Goal: Task Accomplishment & Management: Complete application form

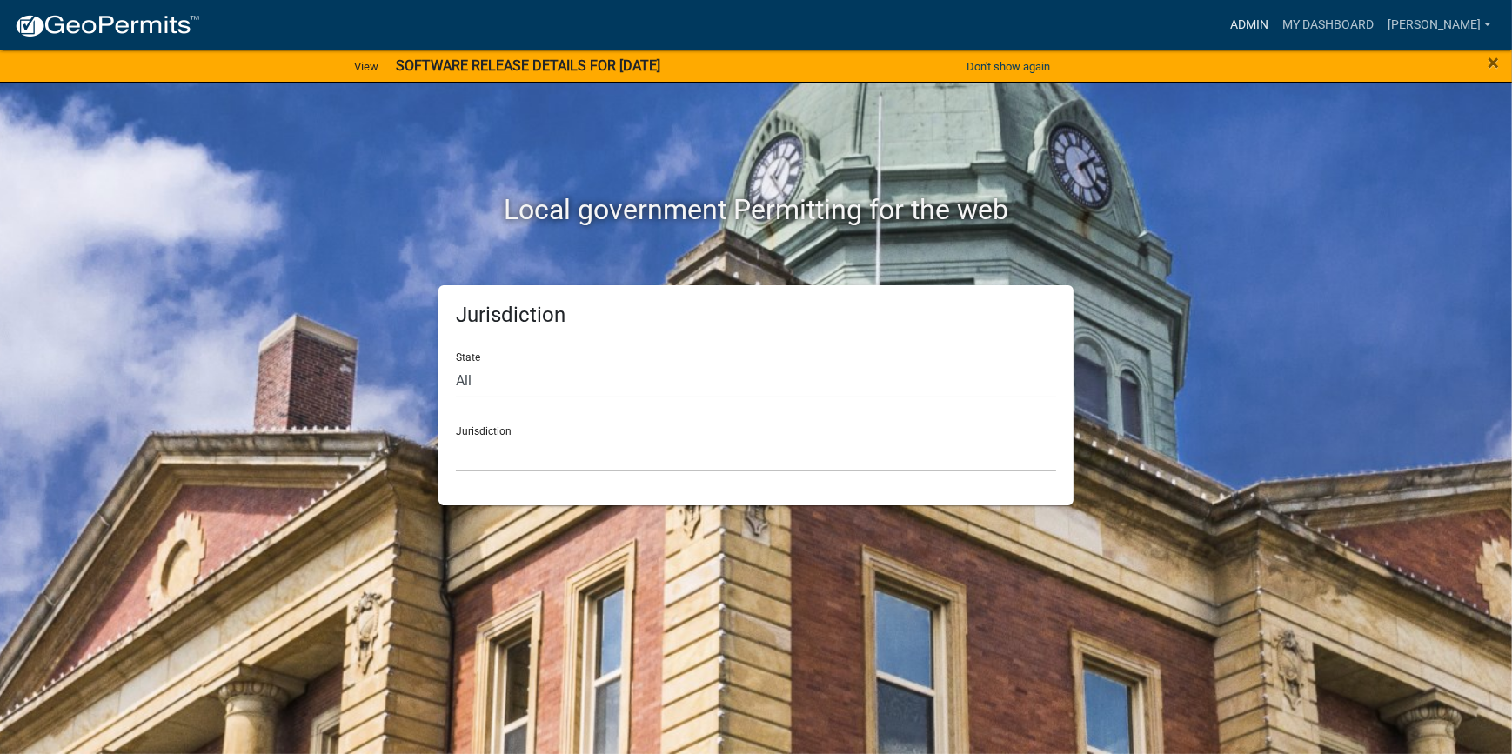
click at [1275, 26] on link "Admin" at bounding box center [1249, 25] width 52 height 33
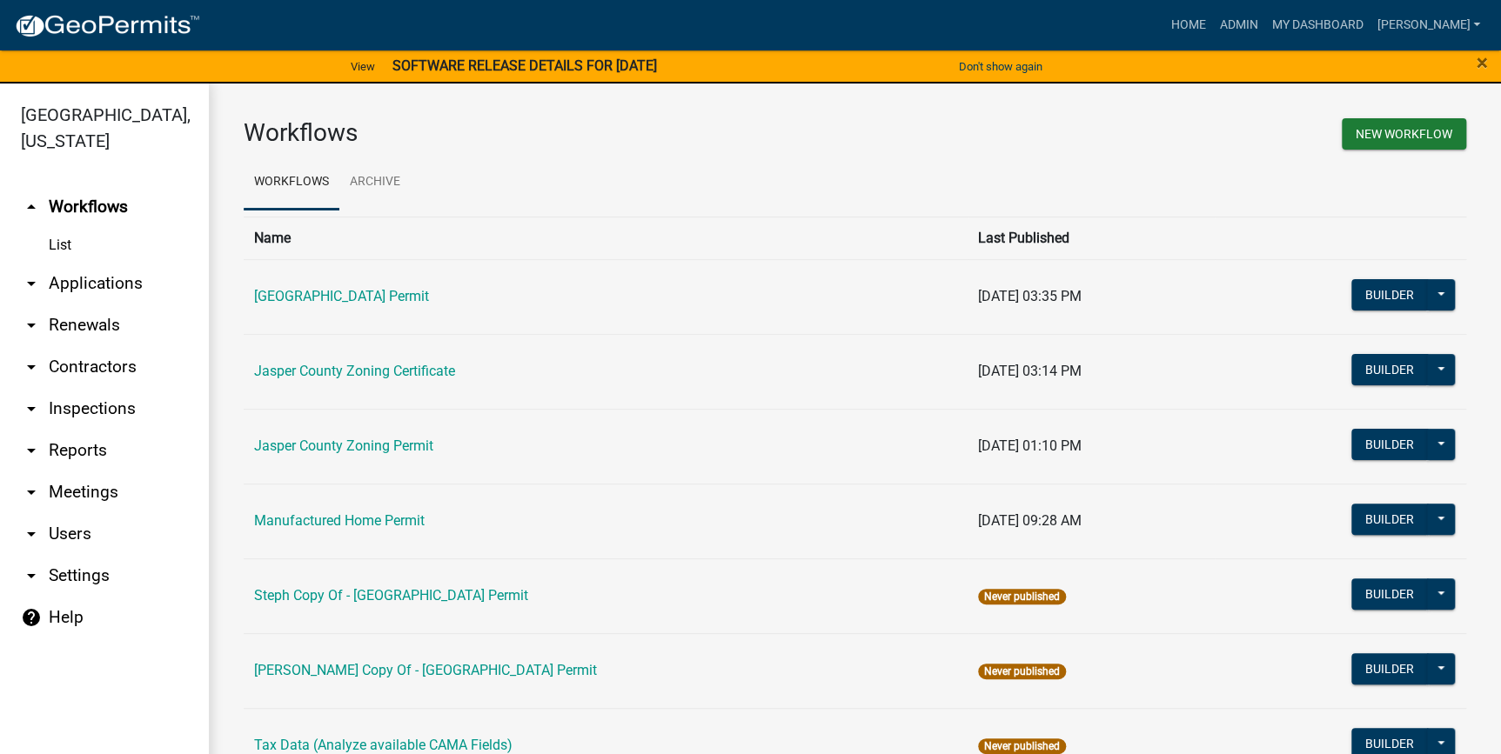
click at [96, 284] on link "arrow_drop_down Applications" at bounding box center [104, 284] width 209 height 42
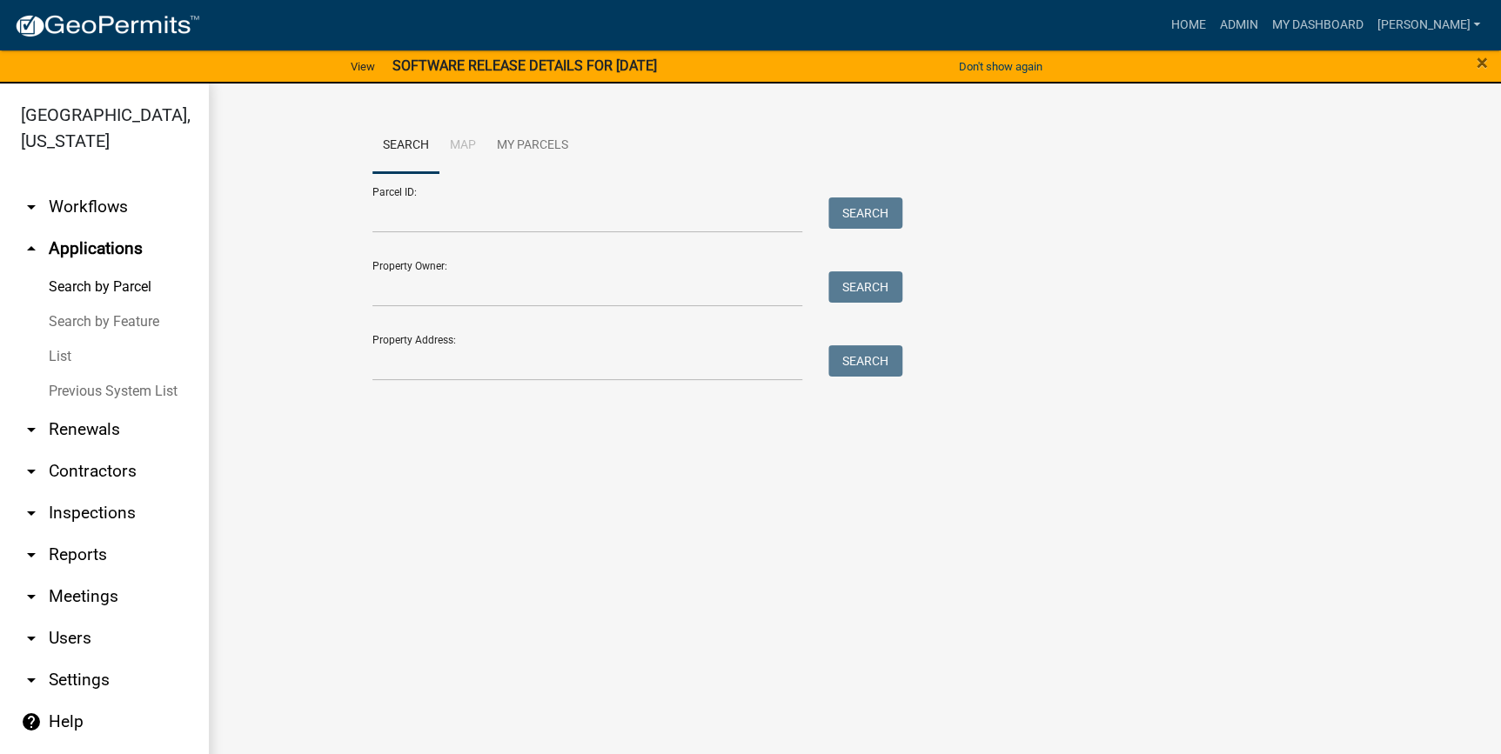
click at [70, 358] on link "List" at bounding box center [104, 356] width 209 height 35
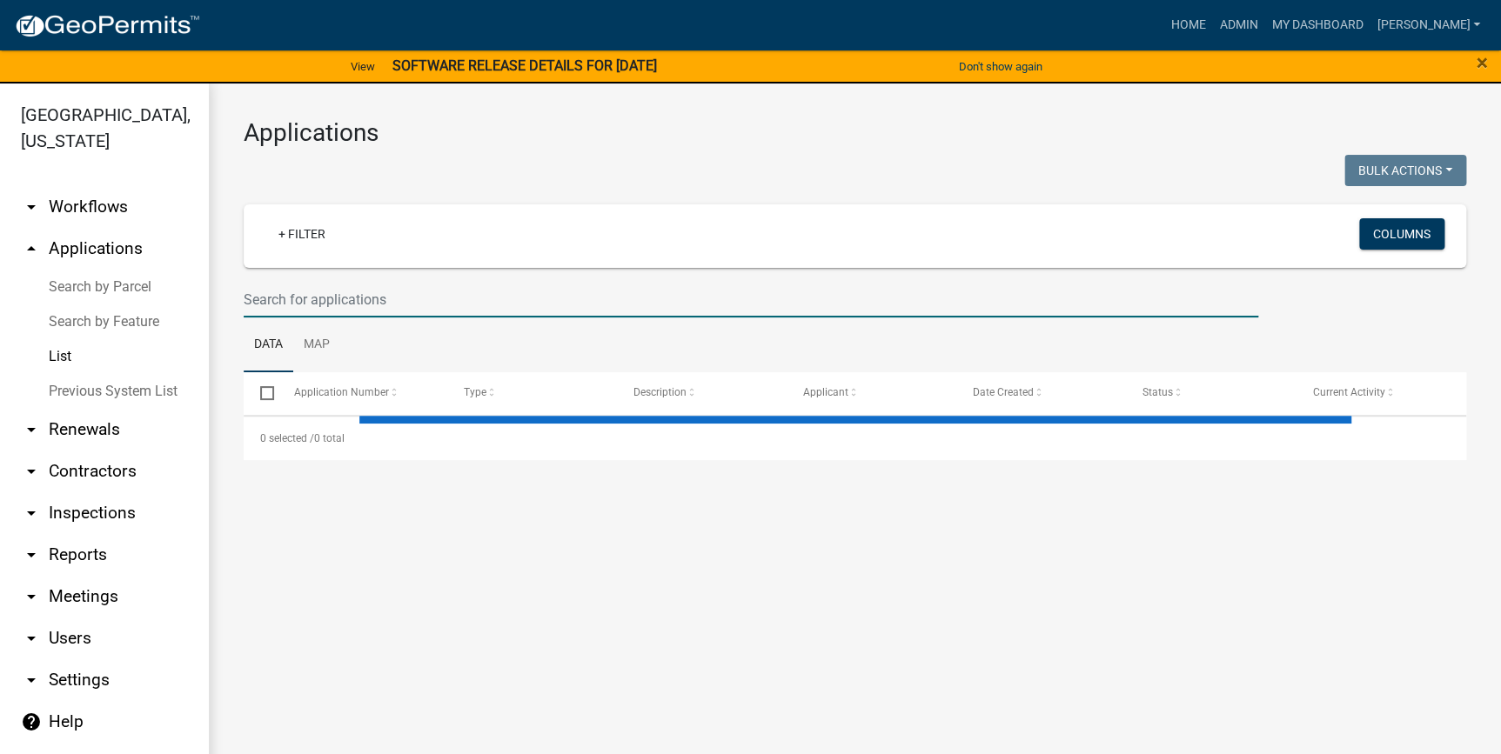
click at [335, 299] on input "text" at bounding box center [751, 300] width 1014 height 36
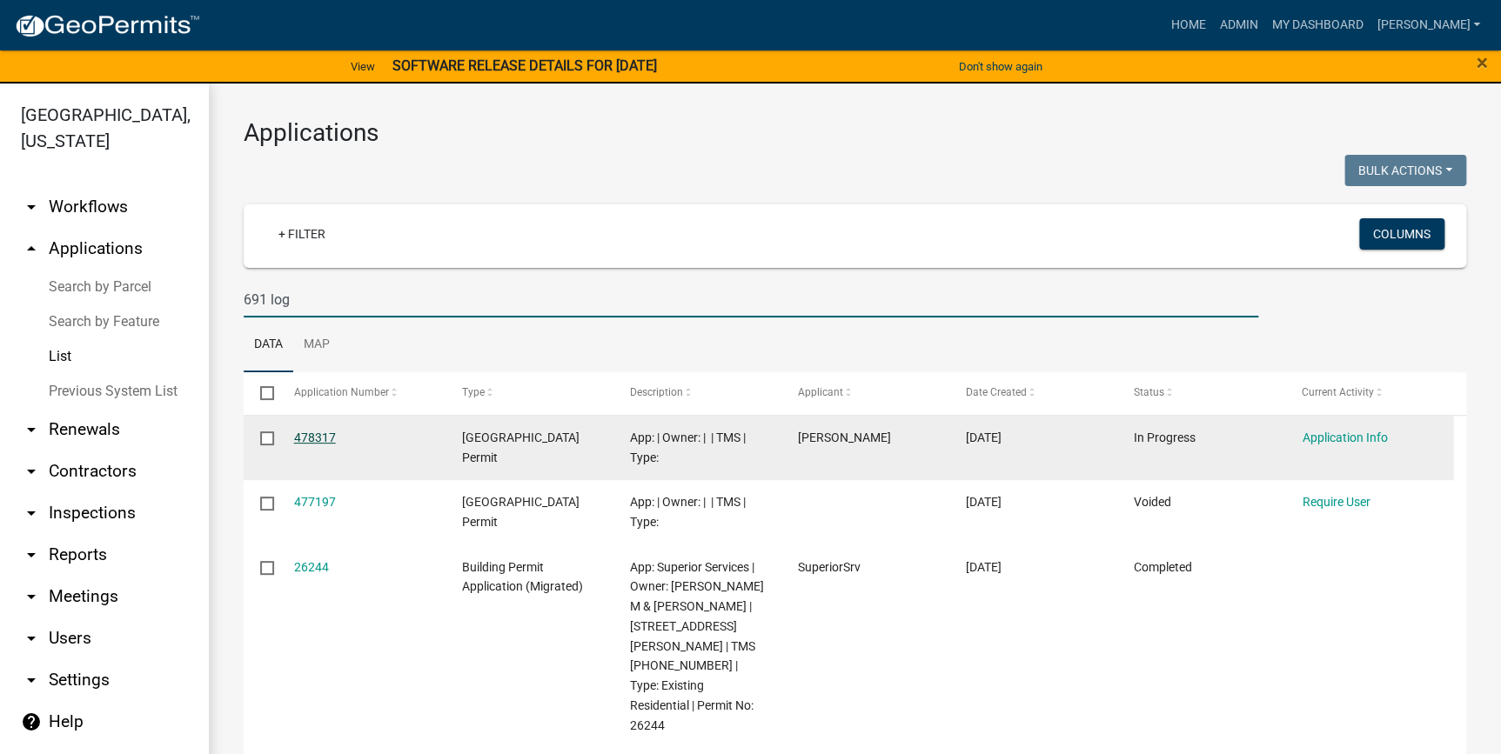
type input "691 log"
click at [323, 438] on link "478317" at bounding box center [315, 438] width 42 height 14
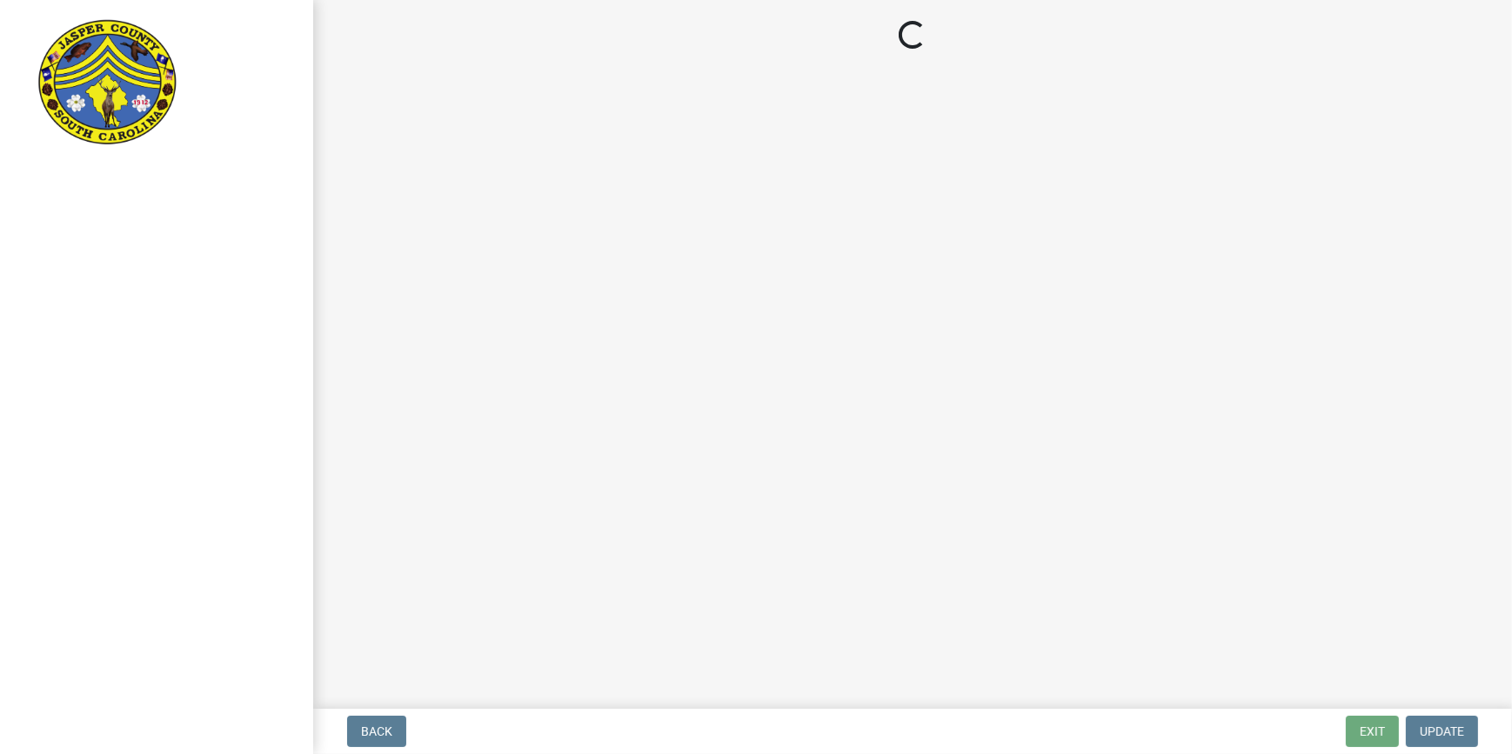
select select "83a29df9-b3ca-487b-b3ec-56d88b03b1fe"
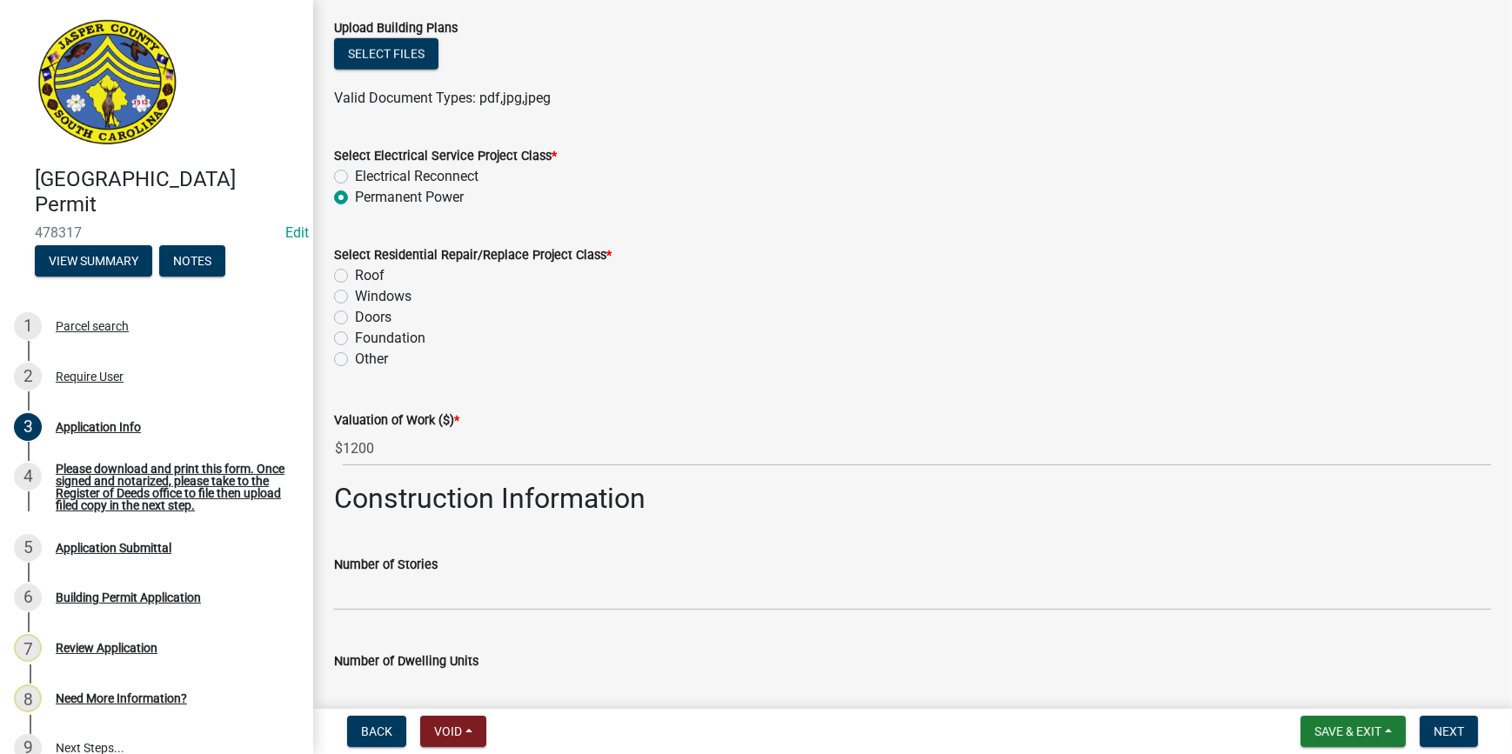
scroll to position [2340, 0]
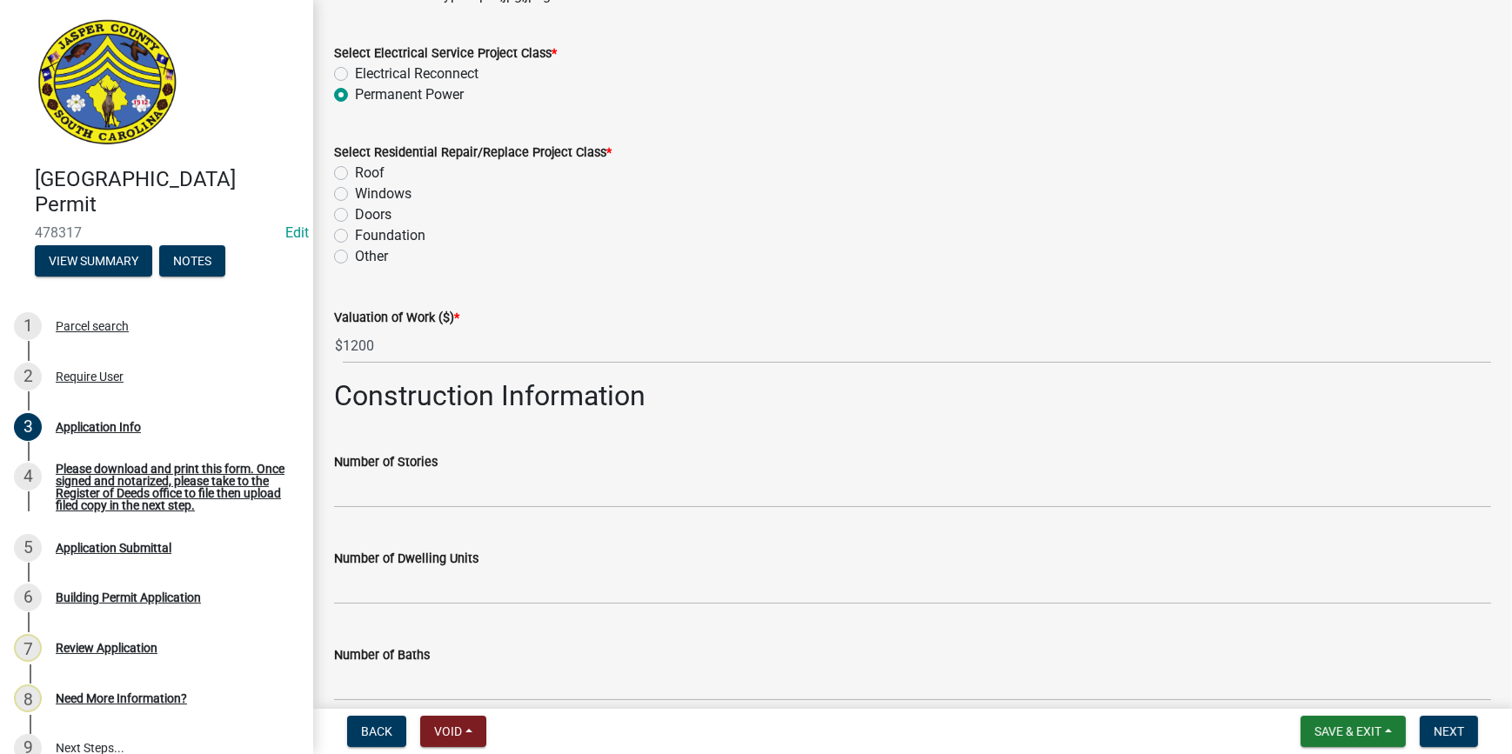
click at [355, 254] on label "Other" at bounding box center [371, 256] width 33 height 21
click at [355, 254] on input "Other" at bounding box center [360, 251] width 11 height 11
radio input "true"
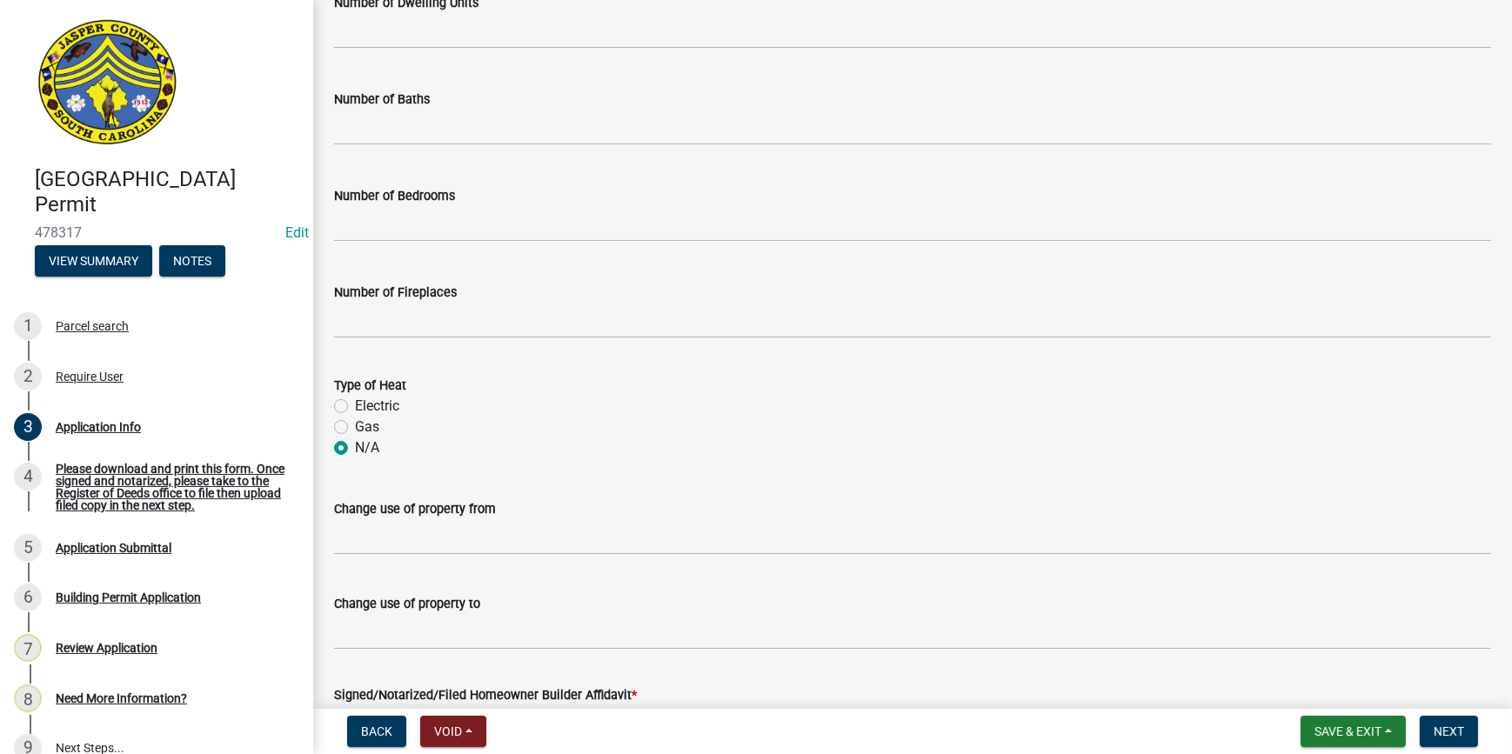
scroll to position [3052, 0]
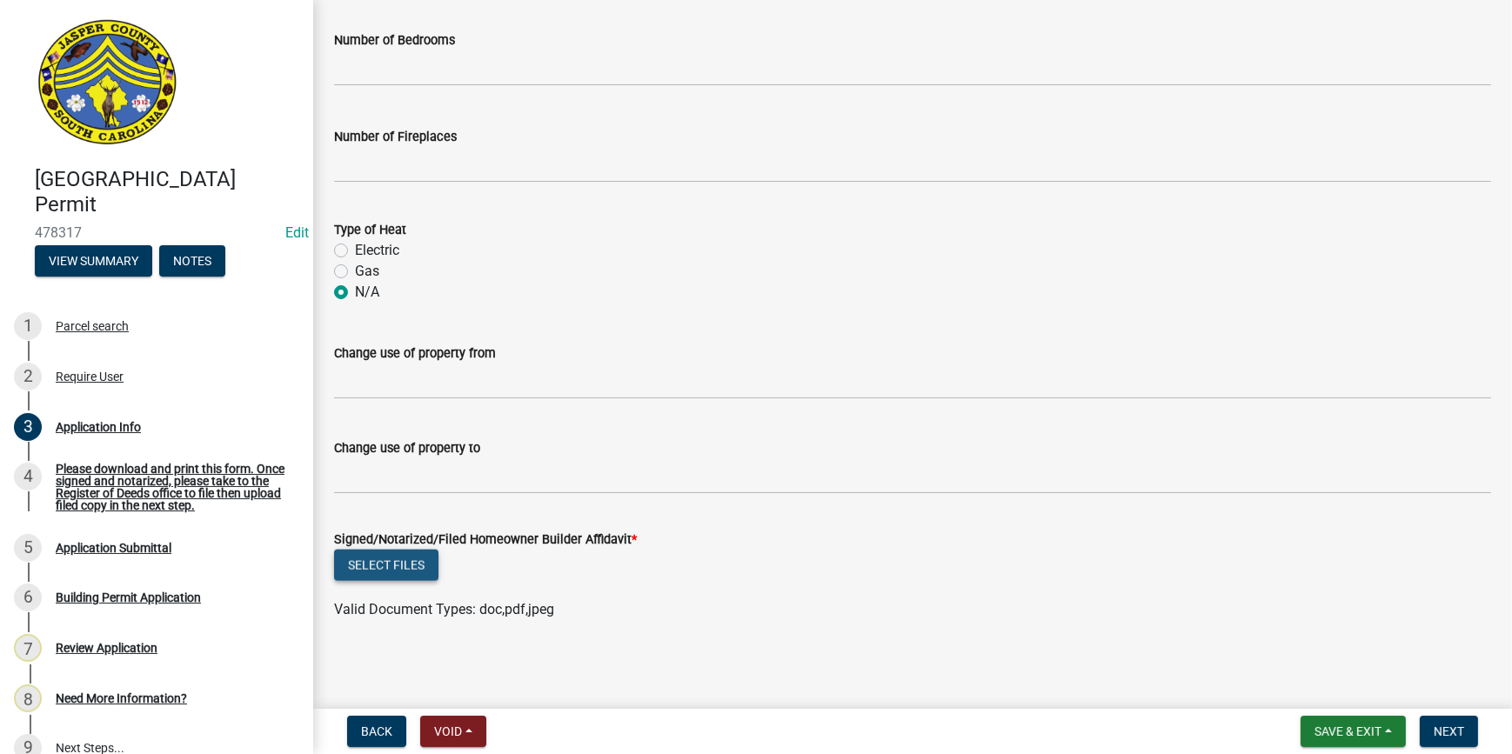
click at [409, 559] on button "Select files" at bounding box center [386, 565] width 104 height 31
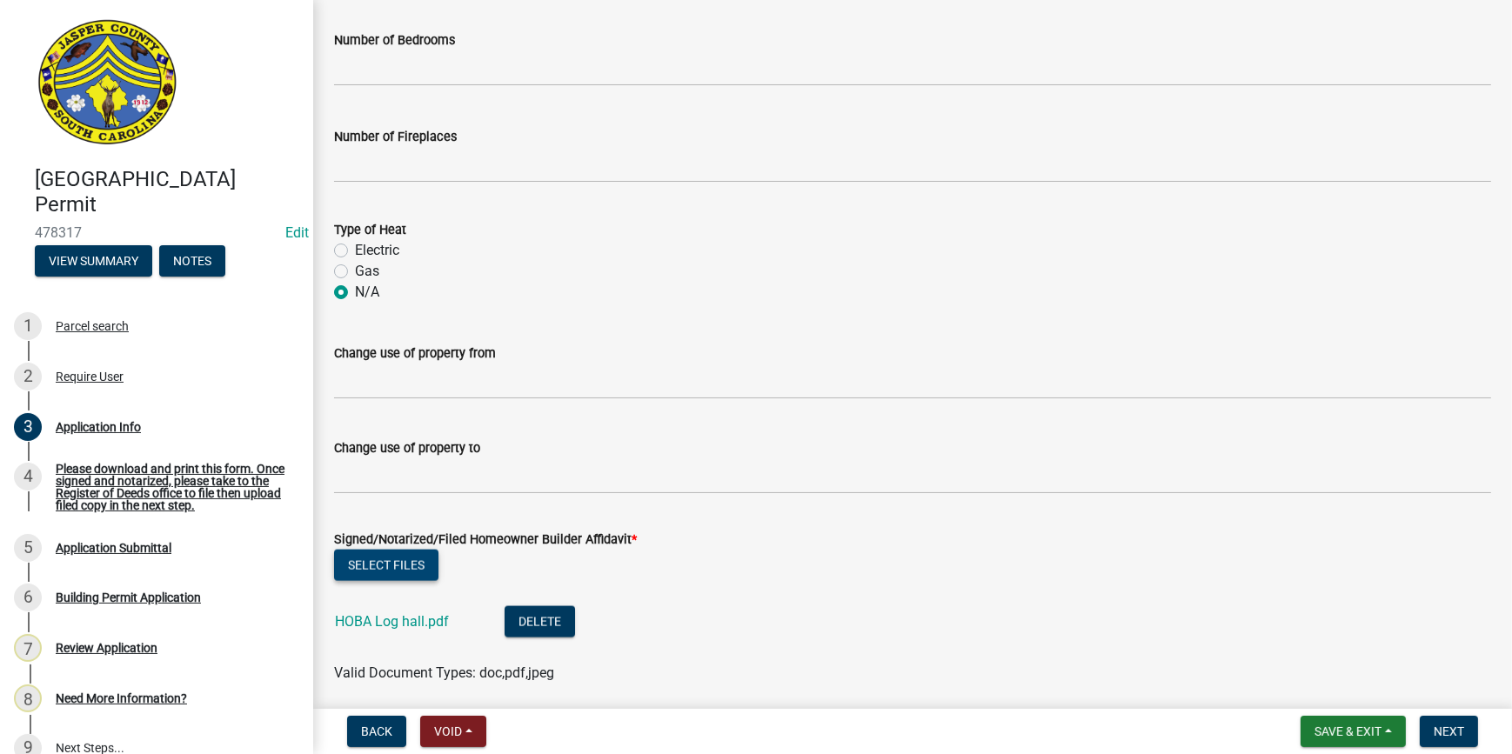
scroll to position [3115, 0]
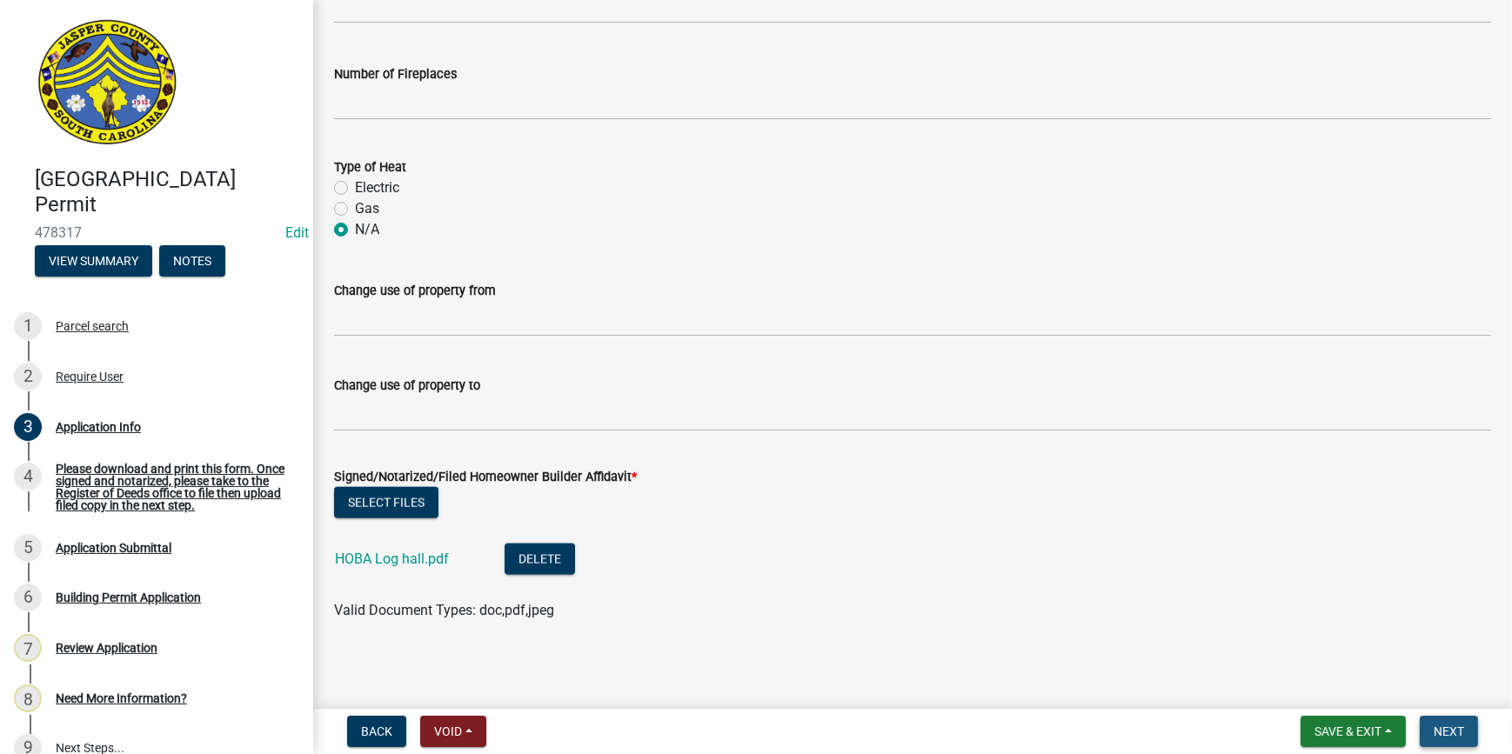
click at [1439, 735] on span "Next" at bounding box center [1449, 732] width 30 height 14
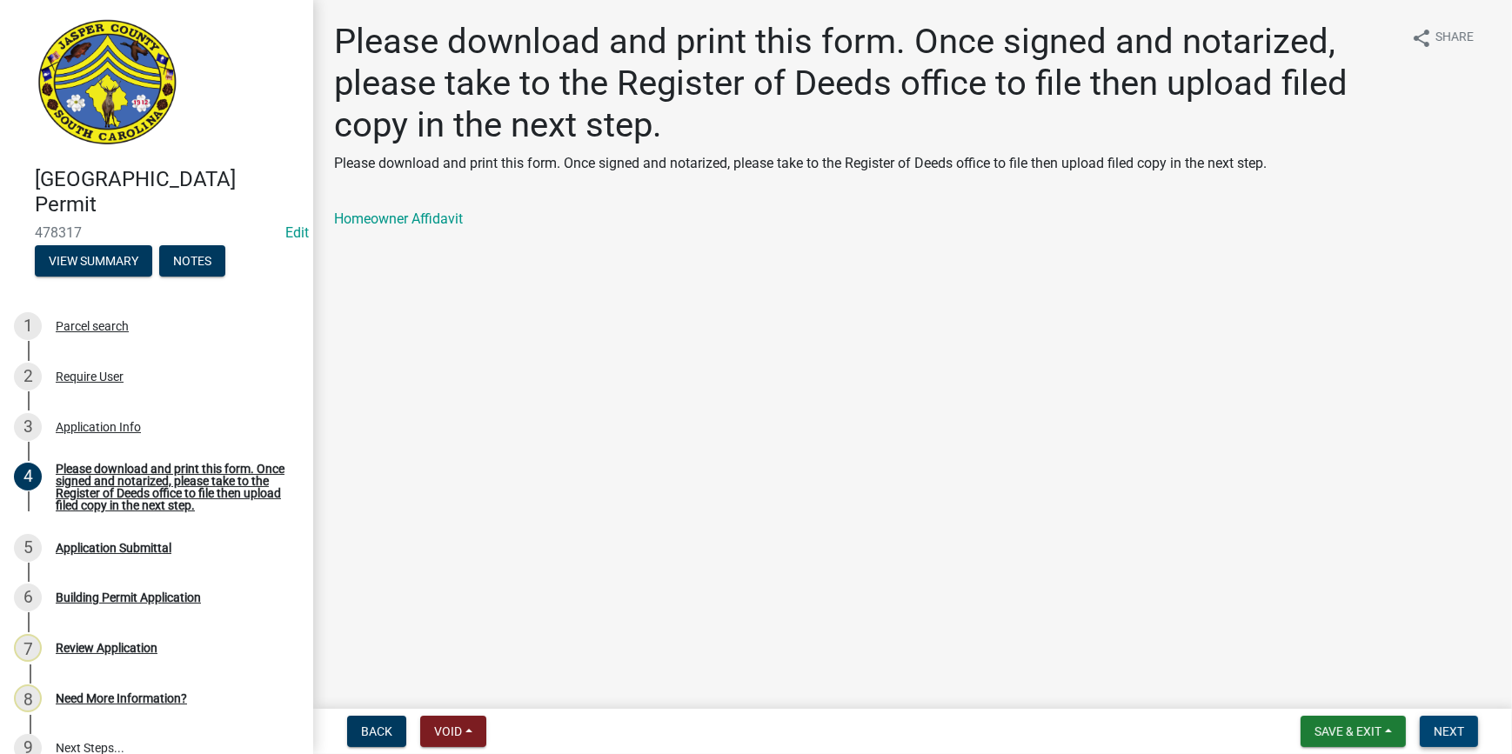
click at [1445, 740] on button "Next" at bounding box center [1449, 731] width 58 height 31
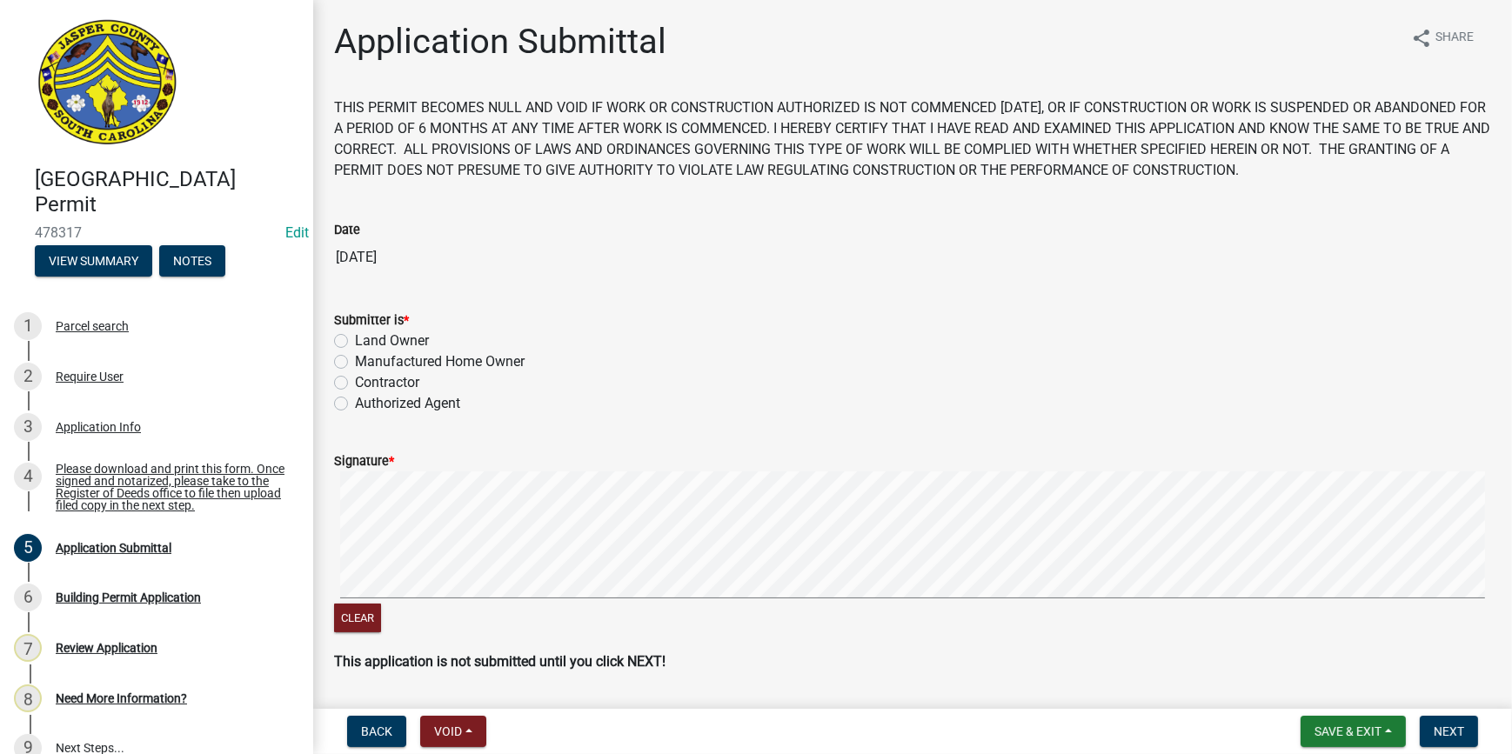
click at [355, 345] on label "Land Owner" at bounding box center [392, 341] width 74 height 21
click at [355, 342] on input "Land Owner" at bounding box center [360, 336] width 11 height 11
radio input "true"
click at [901, 602] on div "Clear" at bounding box center [912, 554] width 1157 height 164
click at [930, 619] on div "Clear" at bounding box center [912, 554] width 1157 height 164
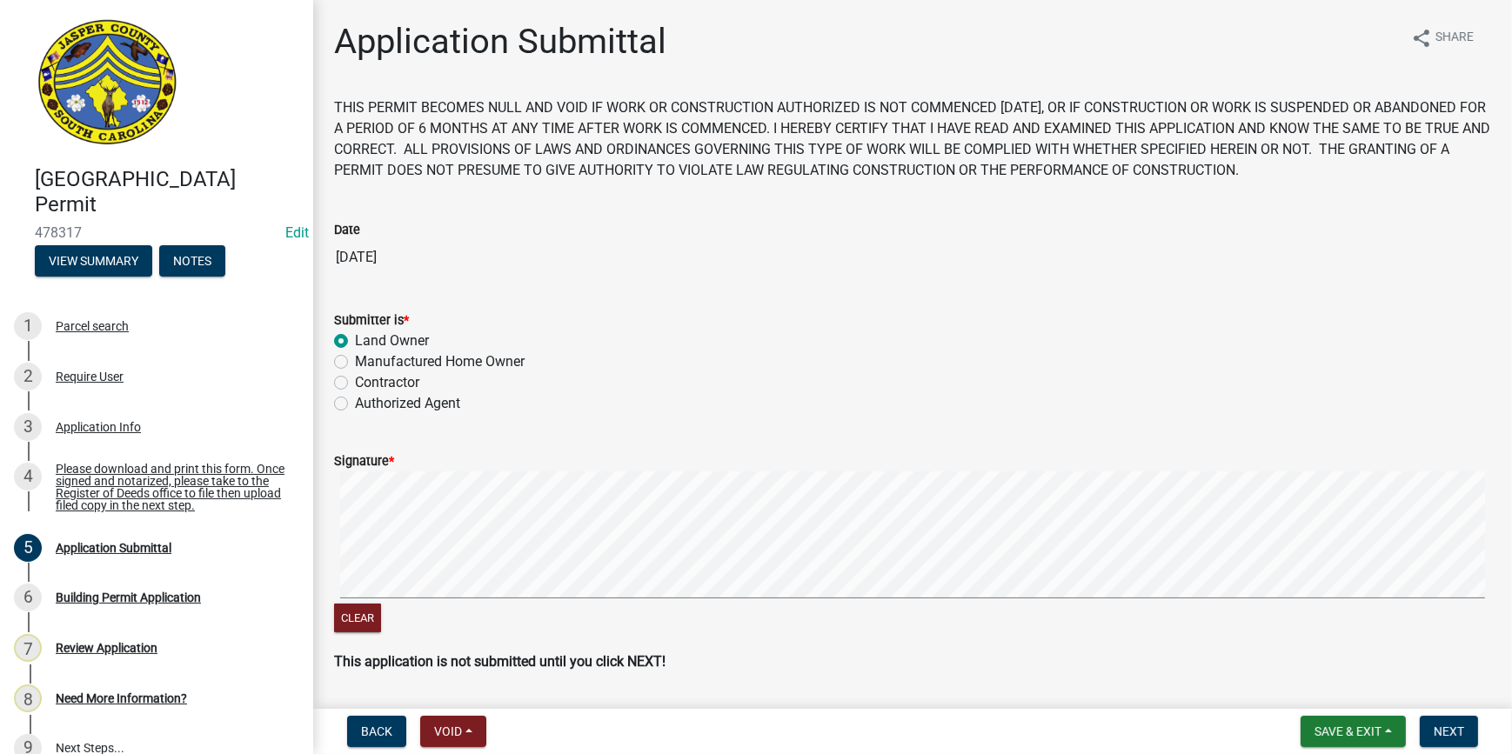
click at [1082, 602] on div "Clear" at bounding box center [912, 554] width 1157 height 164
click at [1442, 730] on span "Next" at bounding box center [1449, 732] width 30 height 14
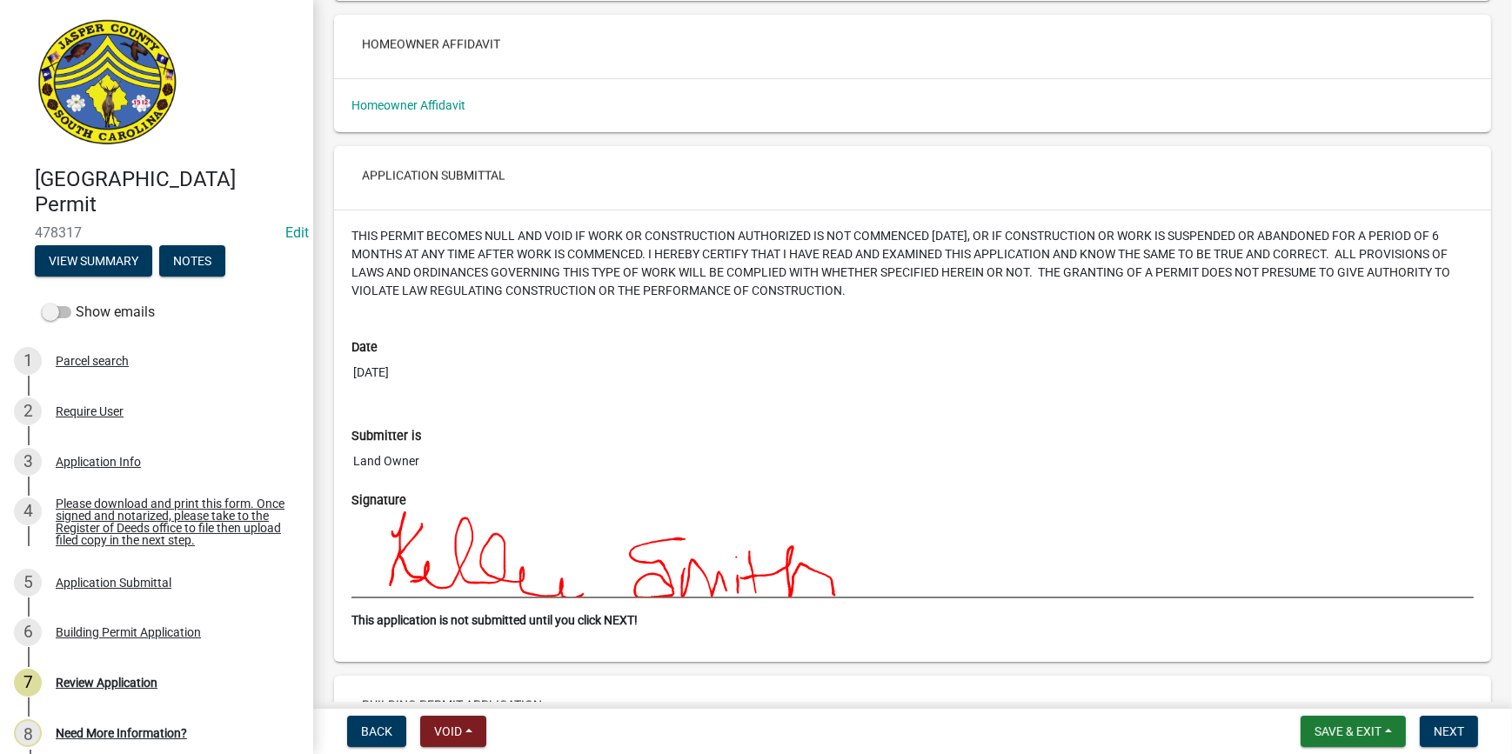
scroll to position [4107, 0]
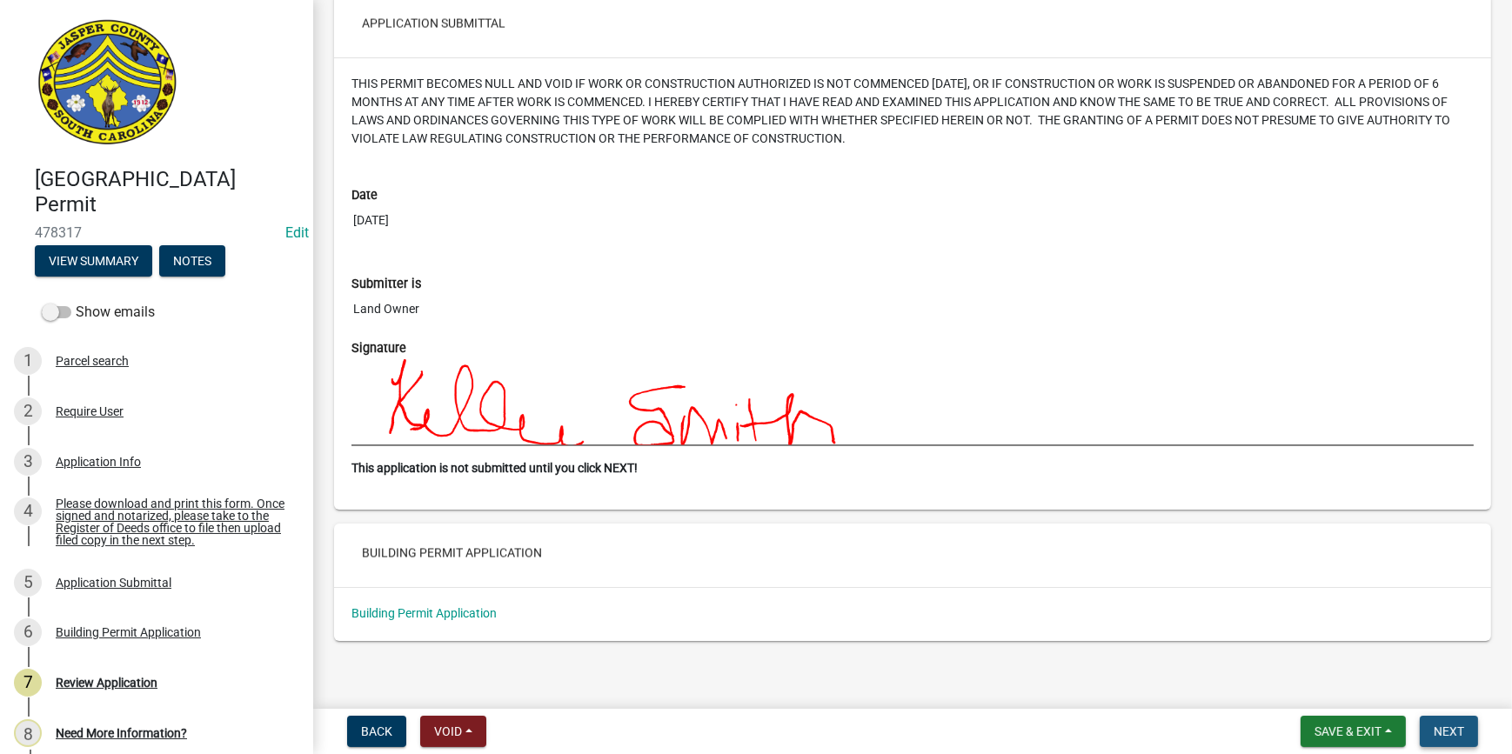
click at [1449, 747] on button "Next" at bounding box center [1449, 731] width 58 height 31
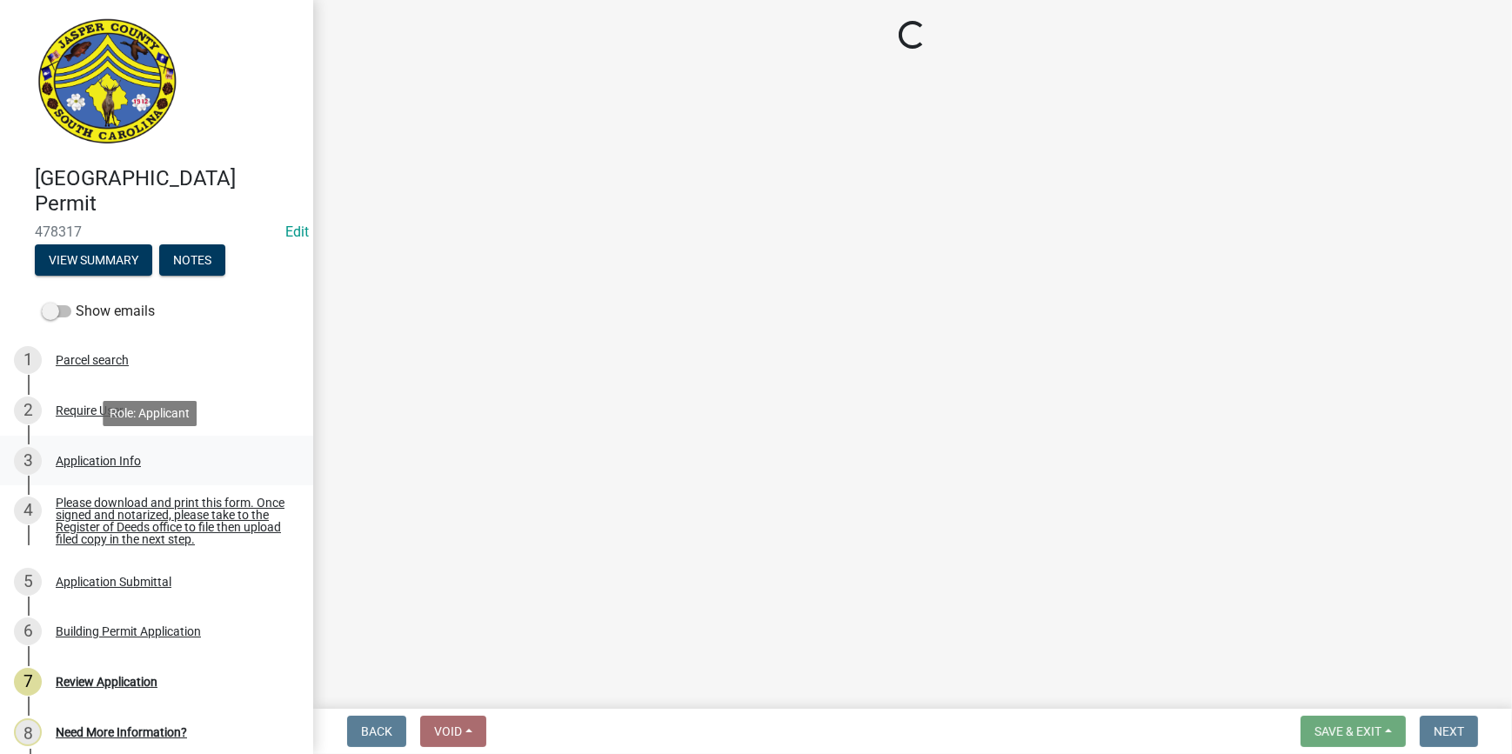
scroll to position [0, 0]
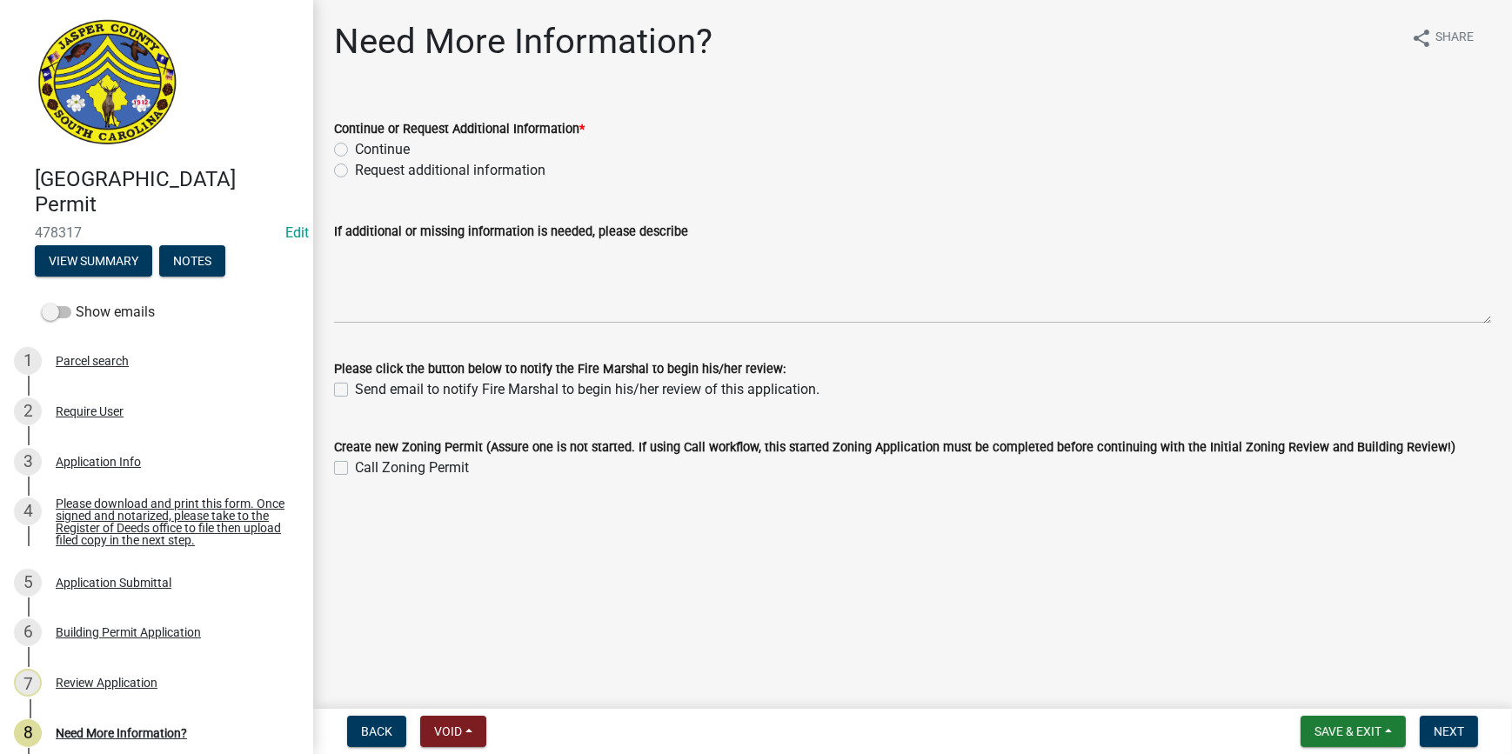
click at [355, 174] on label "Request additional information" at bounding box center [450, 170] width 191 height 21
click at [355, 171] on input "Request additional information" at bounding box center [360, 165] width 11 height 11
radio input "true"
click at [339, 157] on div "Continue" at bounding box center [912, 149] width 1157 height 21
click at [355, 145] on label "Continue" at bounding box center [382, 149] width 55 height 21
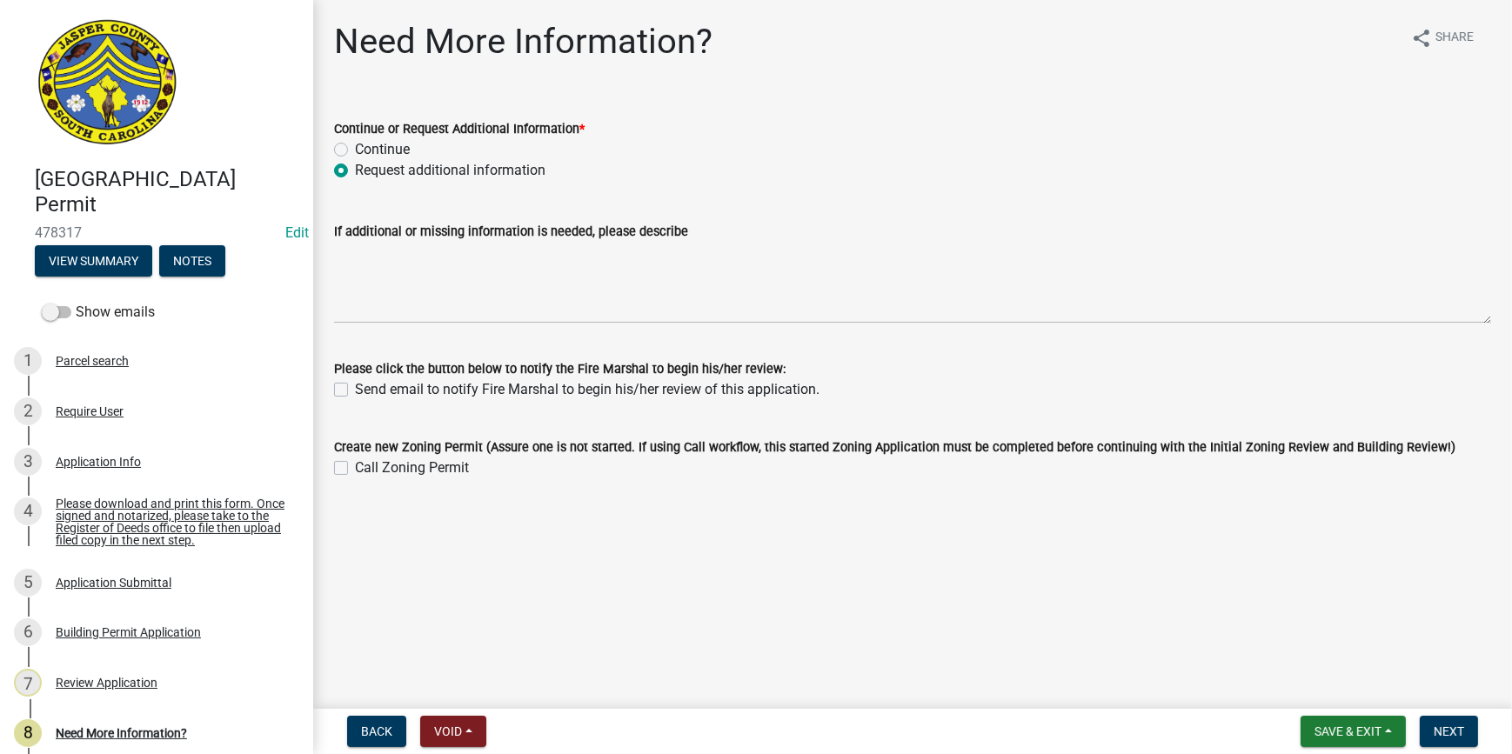
click at [355, 145] on input "Continue" at bounding box center [360, 144] width 11 height 11
radio input "true"
click at [1441, 734] on span "Next" at bounding box center [1449, 732] width 30 height 14
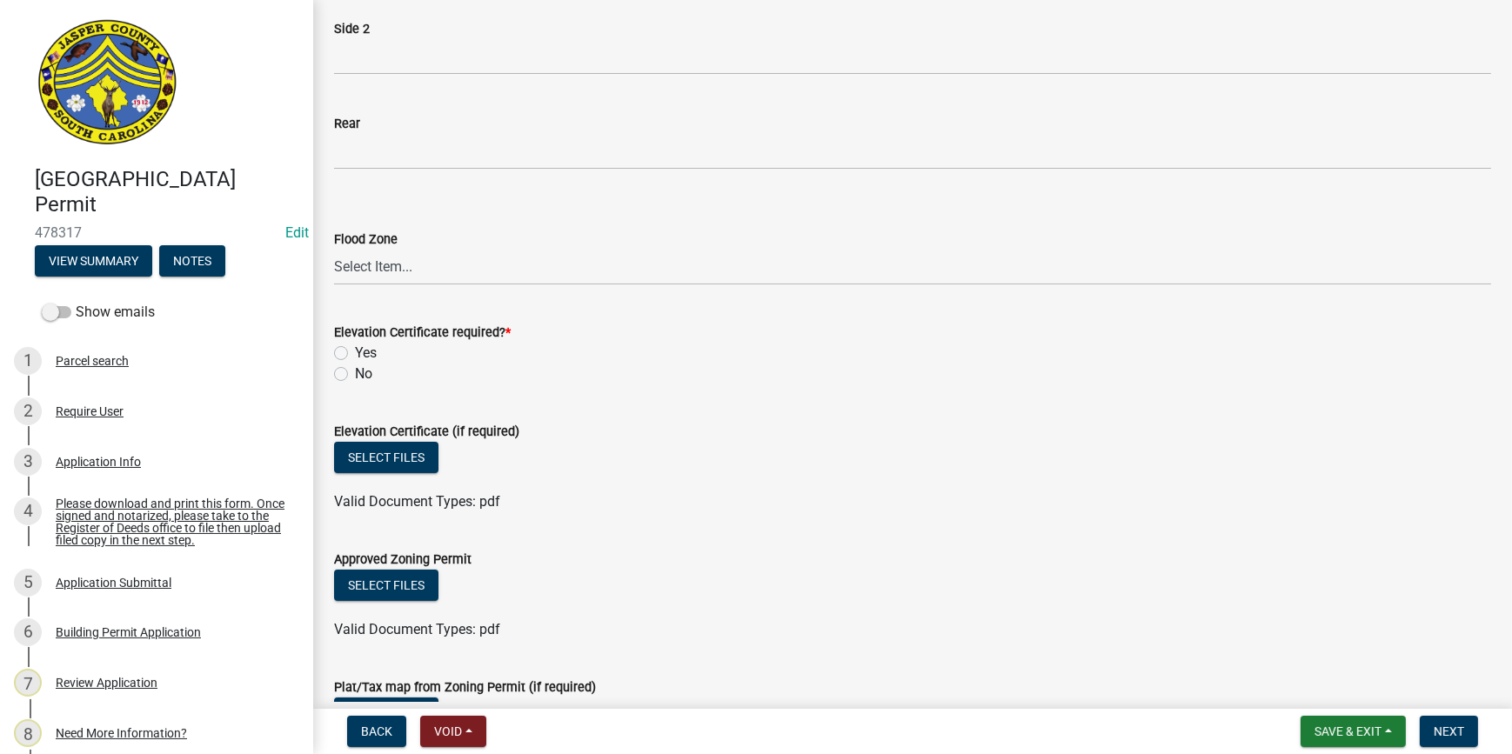
scroll to position [553, 0]
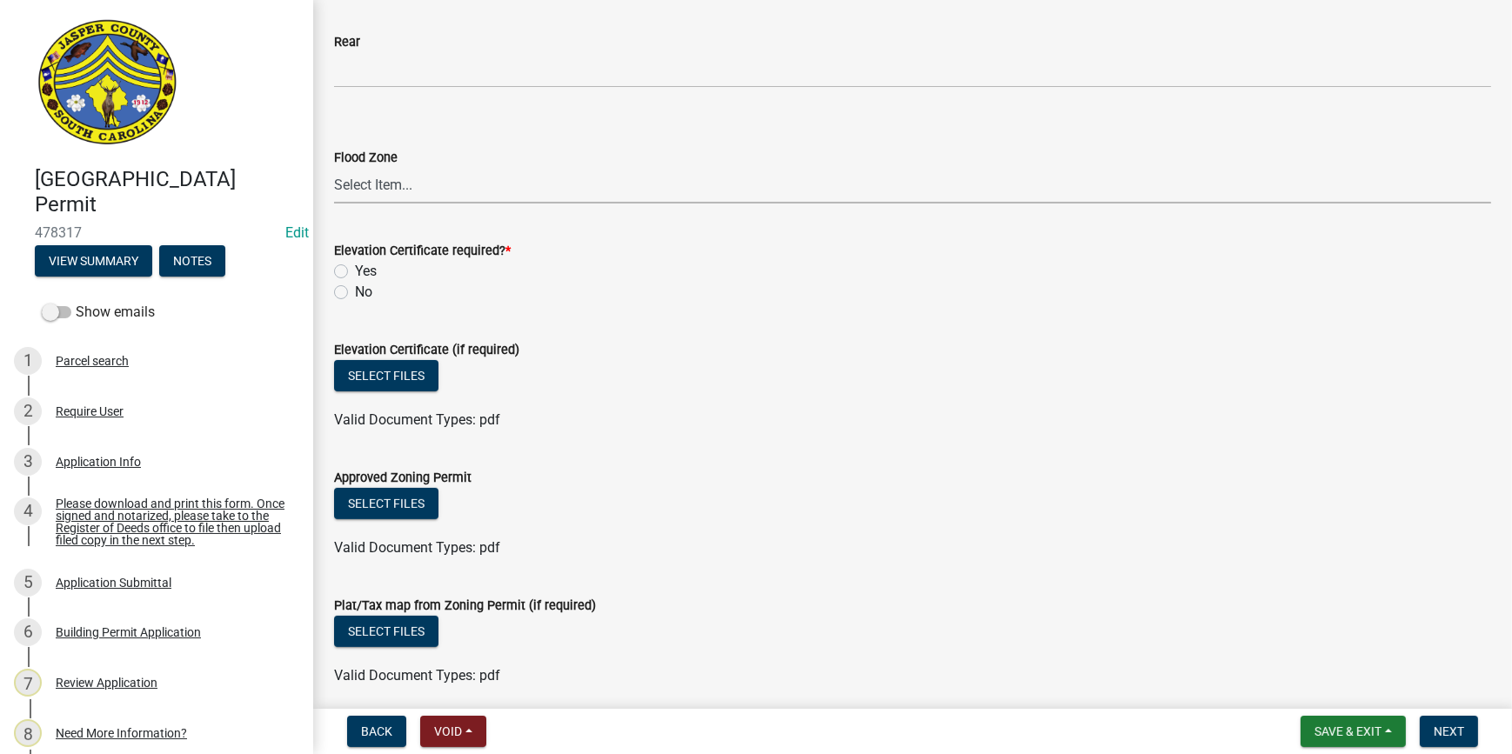
click at [392, 178] on select "Select Item... A AE X Shaded X N/A" at bounding box center [912, 186] width 1157 height 36
click at [334, 168] on select "Select Item... A AE X Shaded X N/A" at bounding box center [912, 186] width 1157 height 36
select select "61611ad6-14f2-499c-805c-58607f11e2fc"
click at [355, 296] on label "No" at bounding box center [363, 292] width 17 height 21
click at [355, 293] on input "No" at bounding box center [360, 287] width 11 height 11
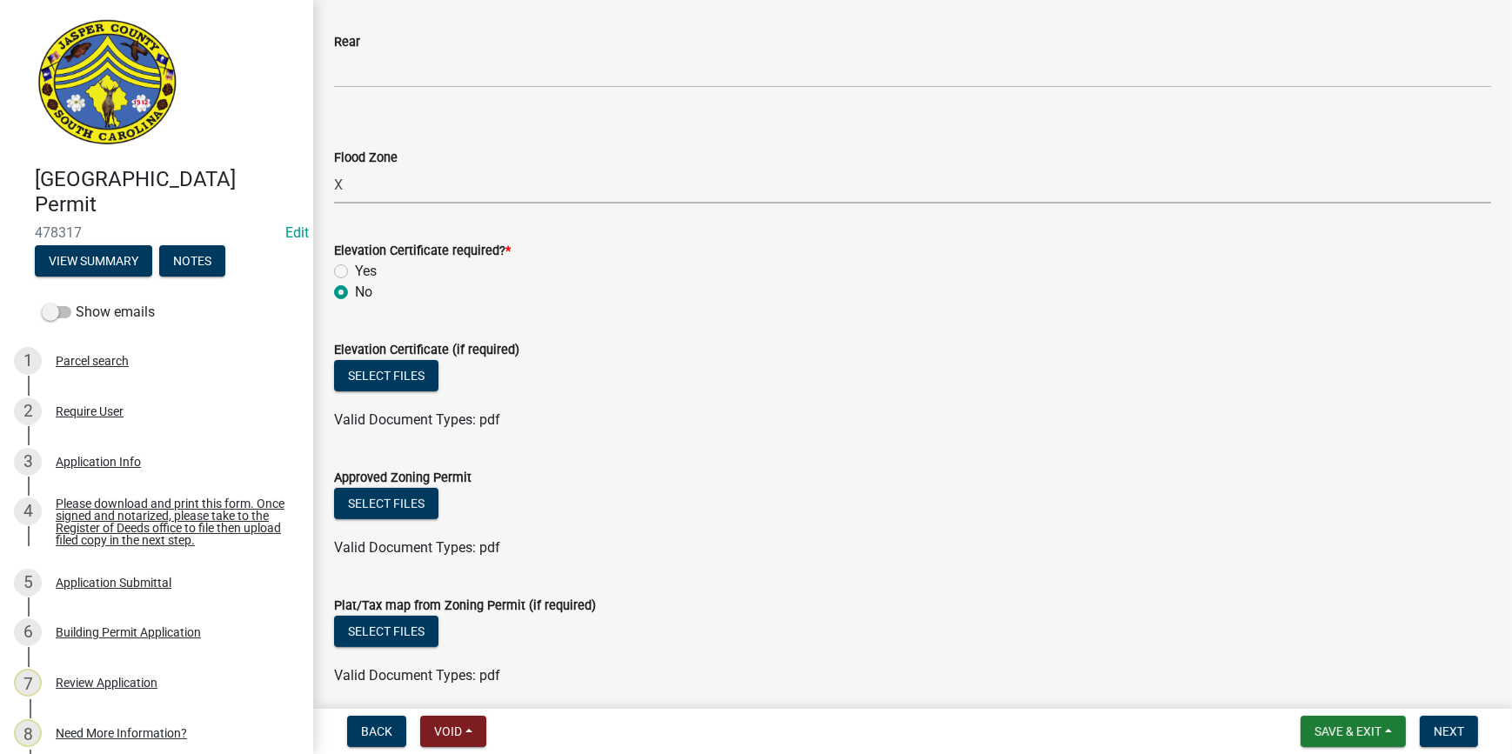
radio input "true"
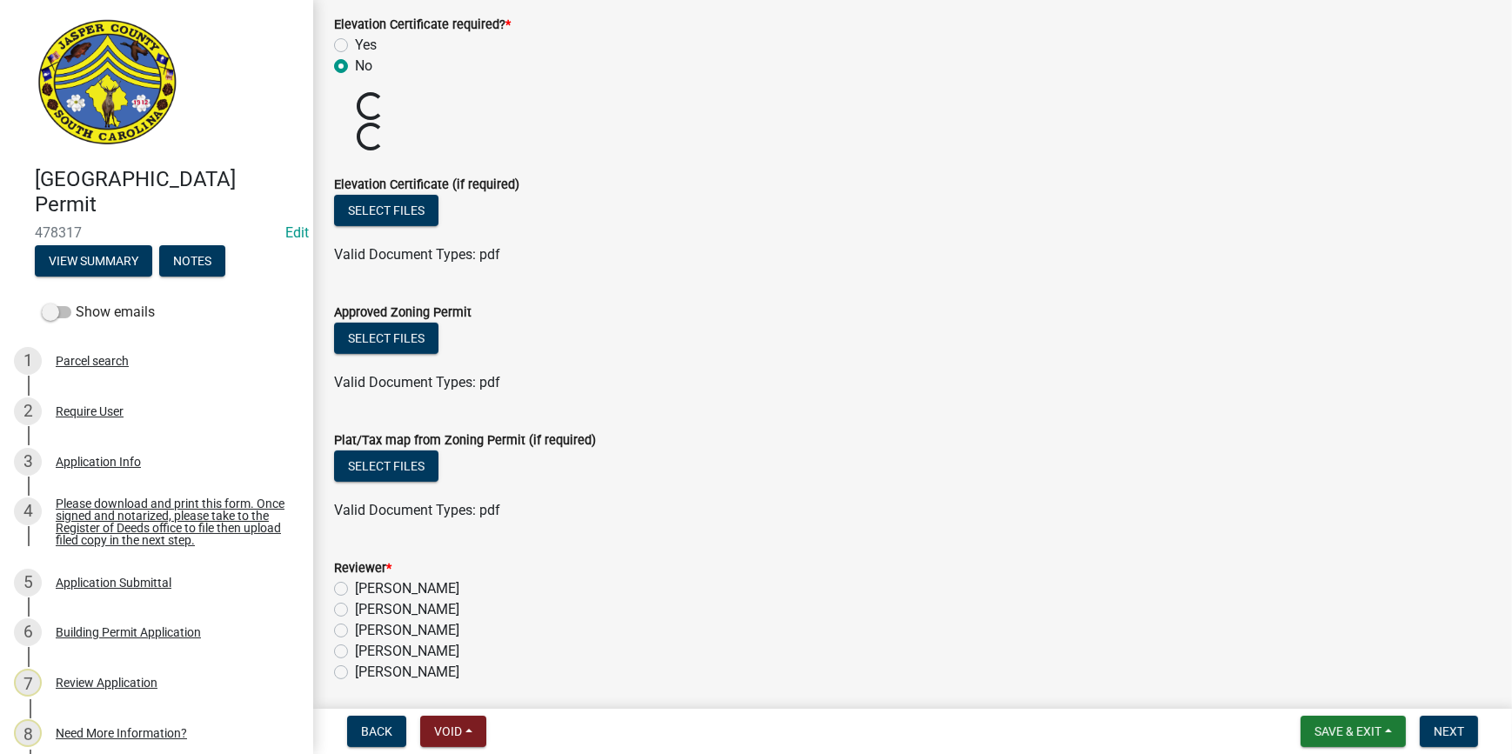
scroll to position [940, 0]
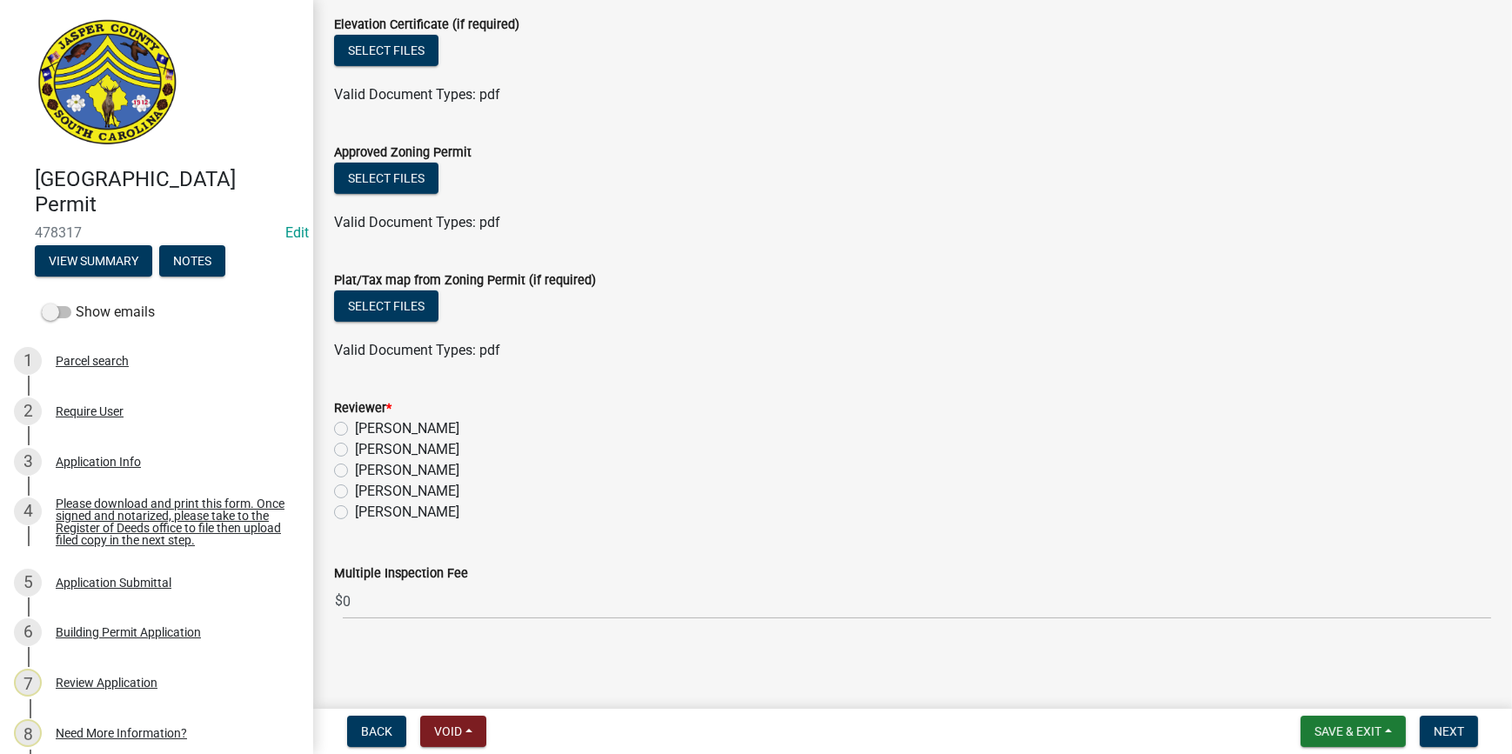
click at [355, 430] on label "Ciara Chapman" at bounding box center [407, 428] width 104 height 21
click at [355, 430] on input "Ciara Chapman" at bounding box center [360, 423] width 11 height 11
radio input "true"
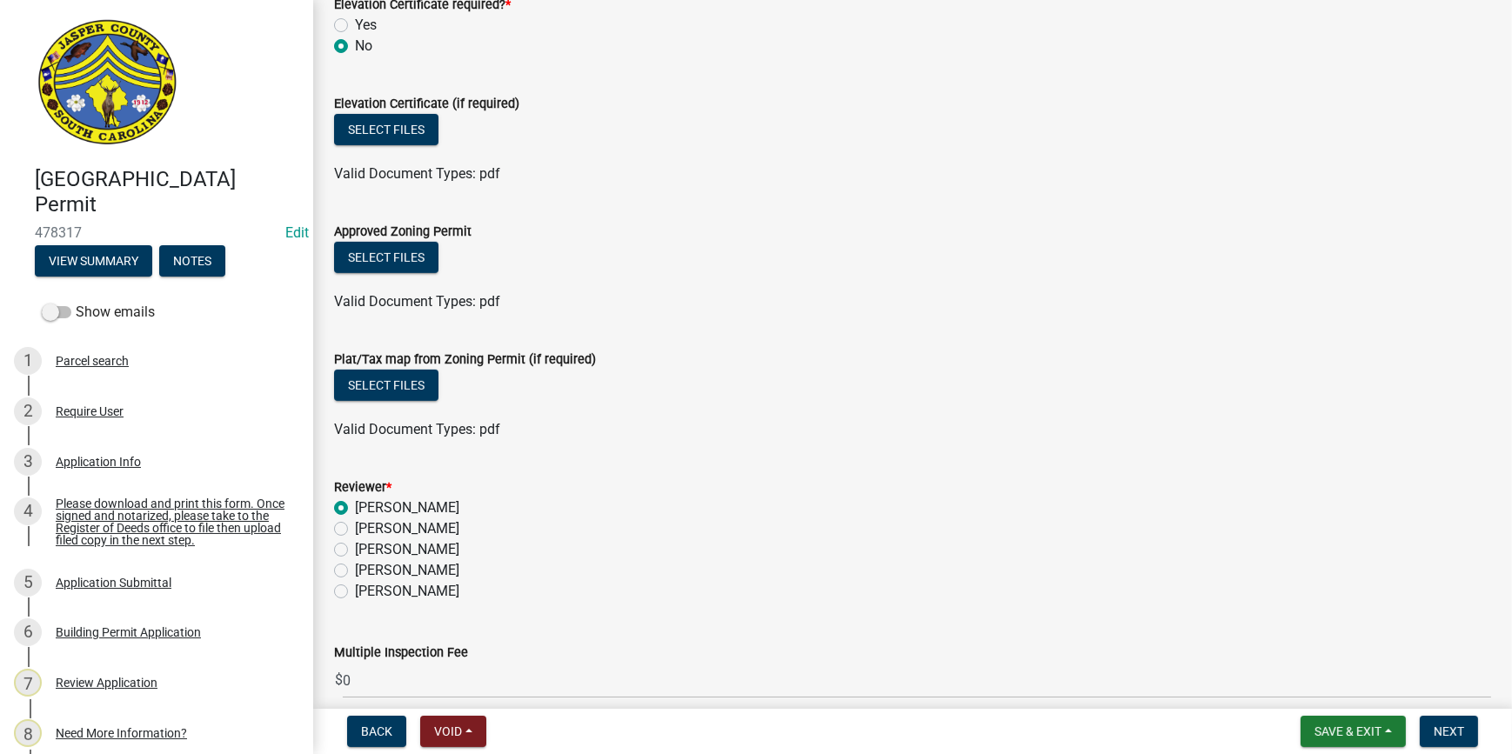
scroll to position [879, 0]
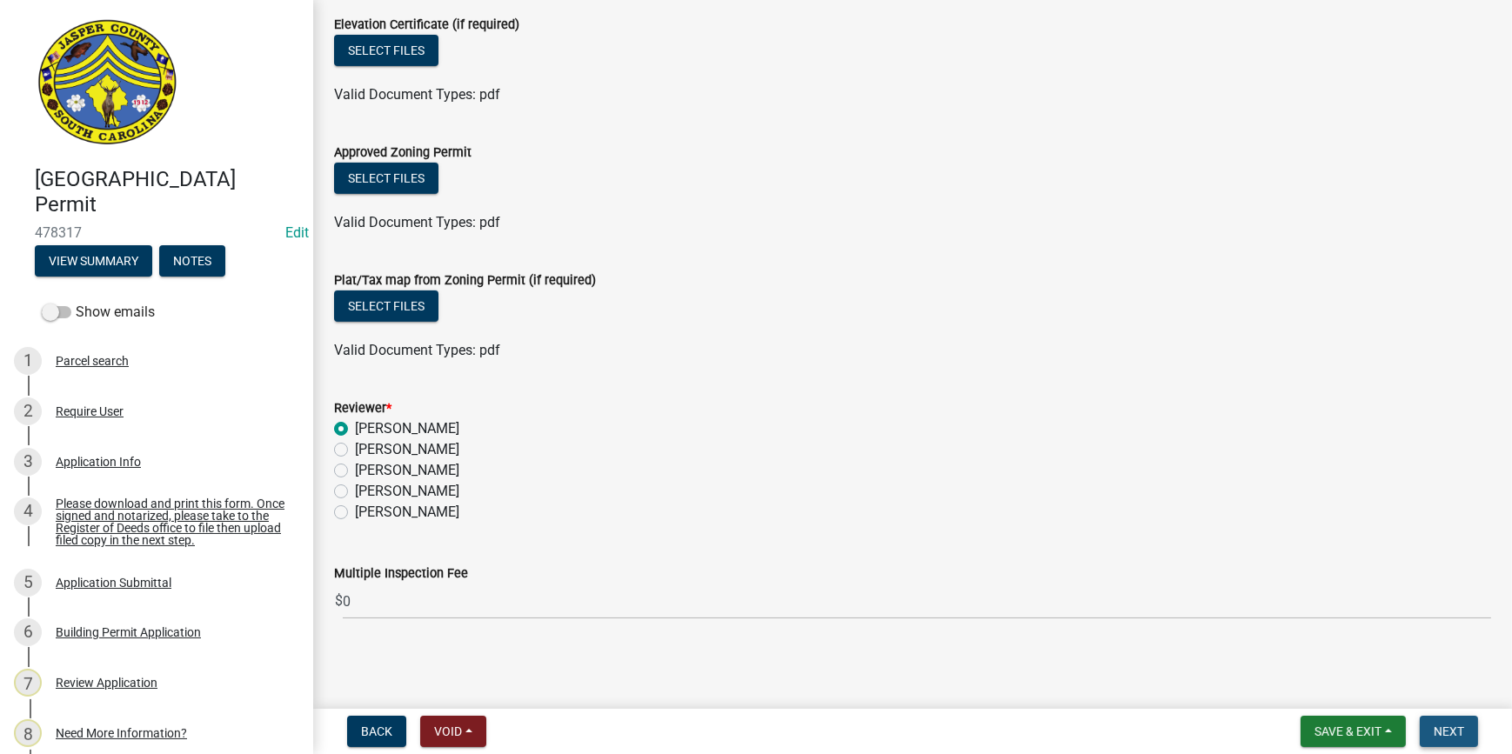
click at [1439, 728] on span "Next" at bounding box center [1449, 732] width 30 height 14
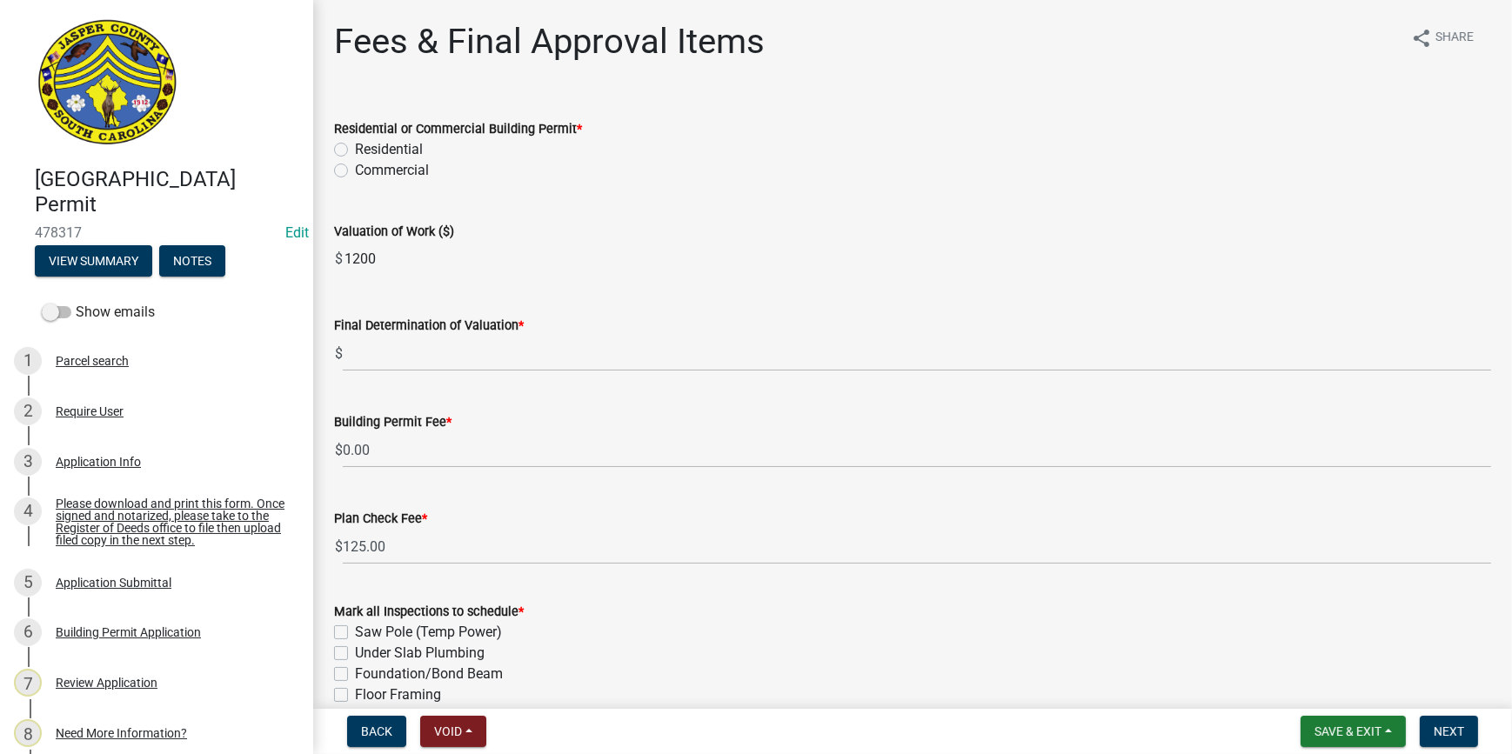
click at [355, 148] on label "Residential" at bounding box center [389, 149] width 68 height 21
click at [355, 148] on input "Residential" at bounding box center [360, 144] width 11 height 11
radio input "true"
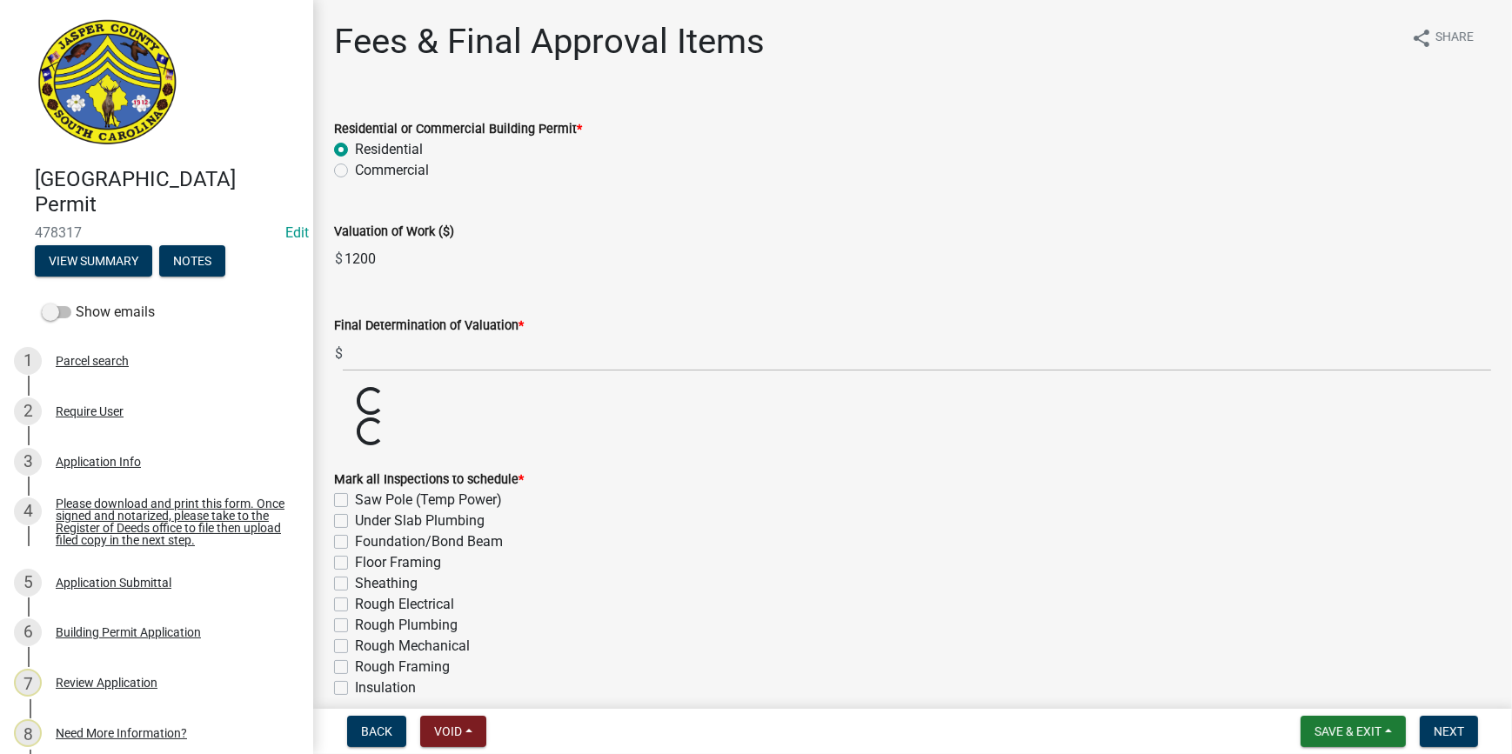
scroll to position [78, 0]
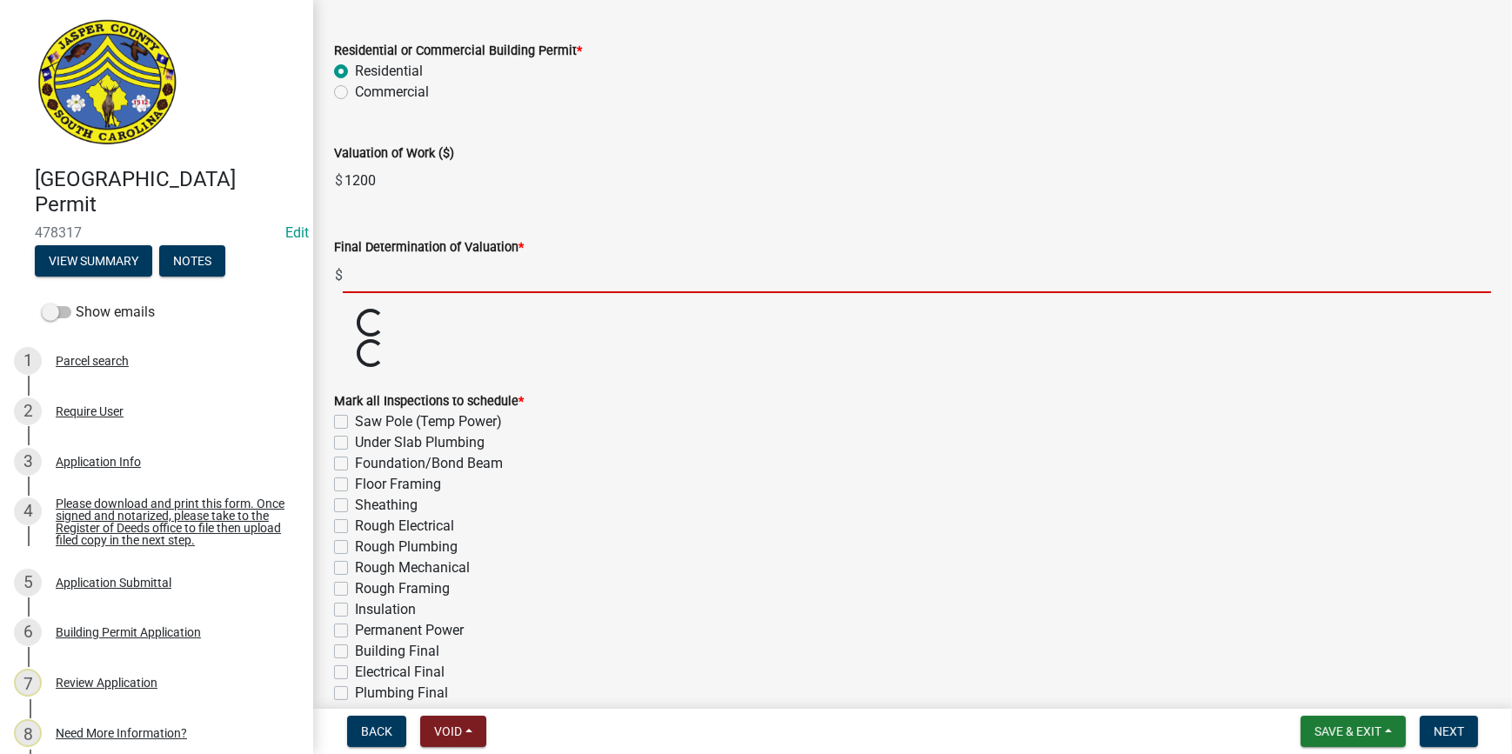
click at [403, 274] on input "text" at bounding box center [917, 276] width 1148 height 36
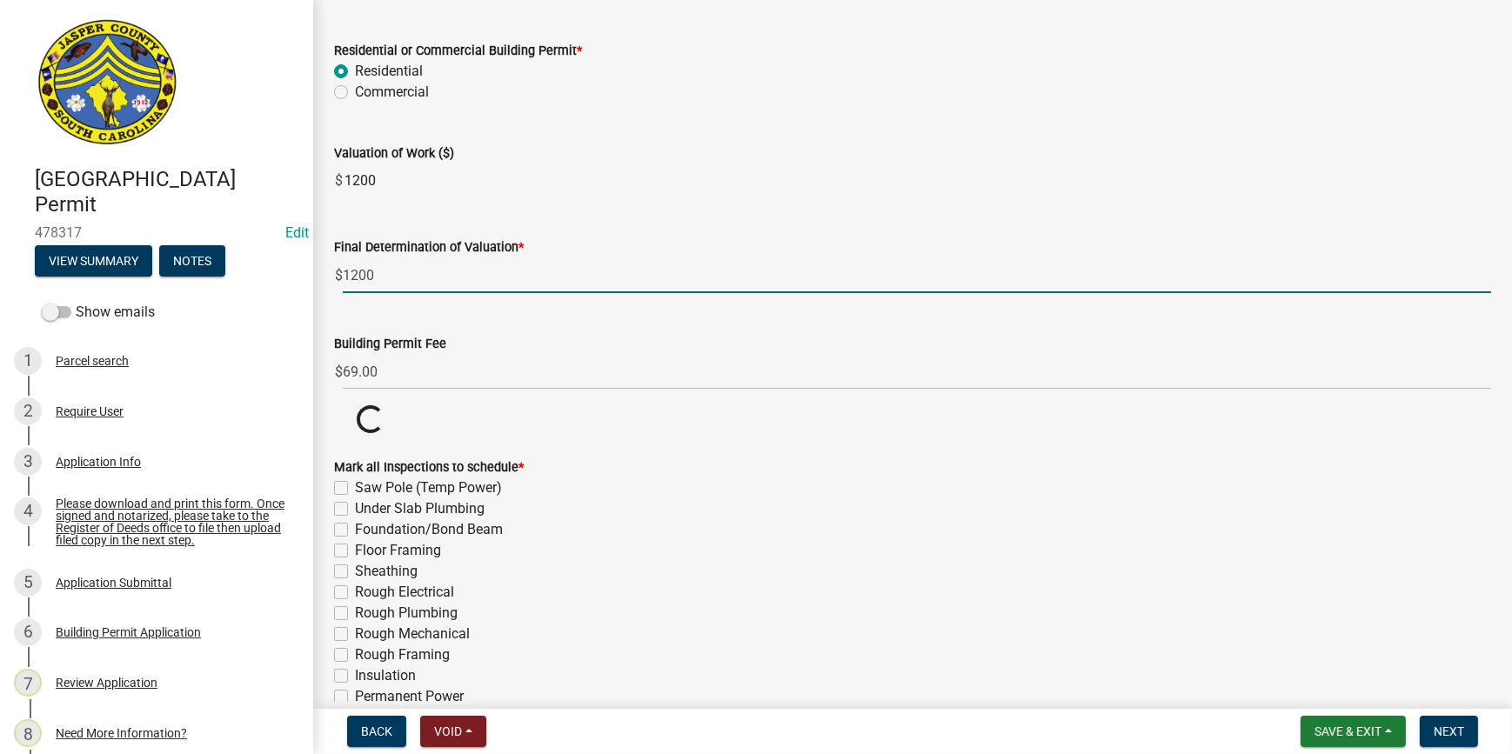
type input "1200"
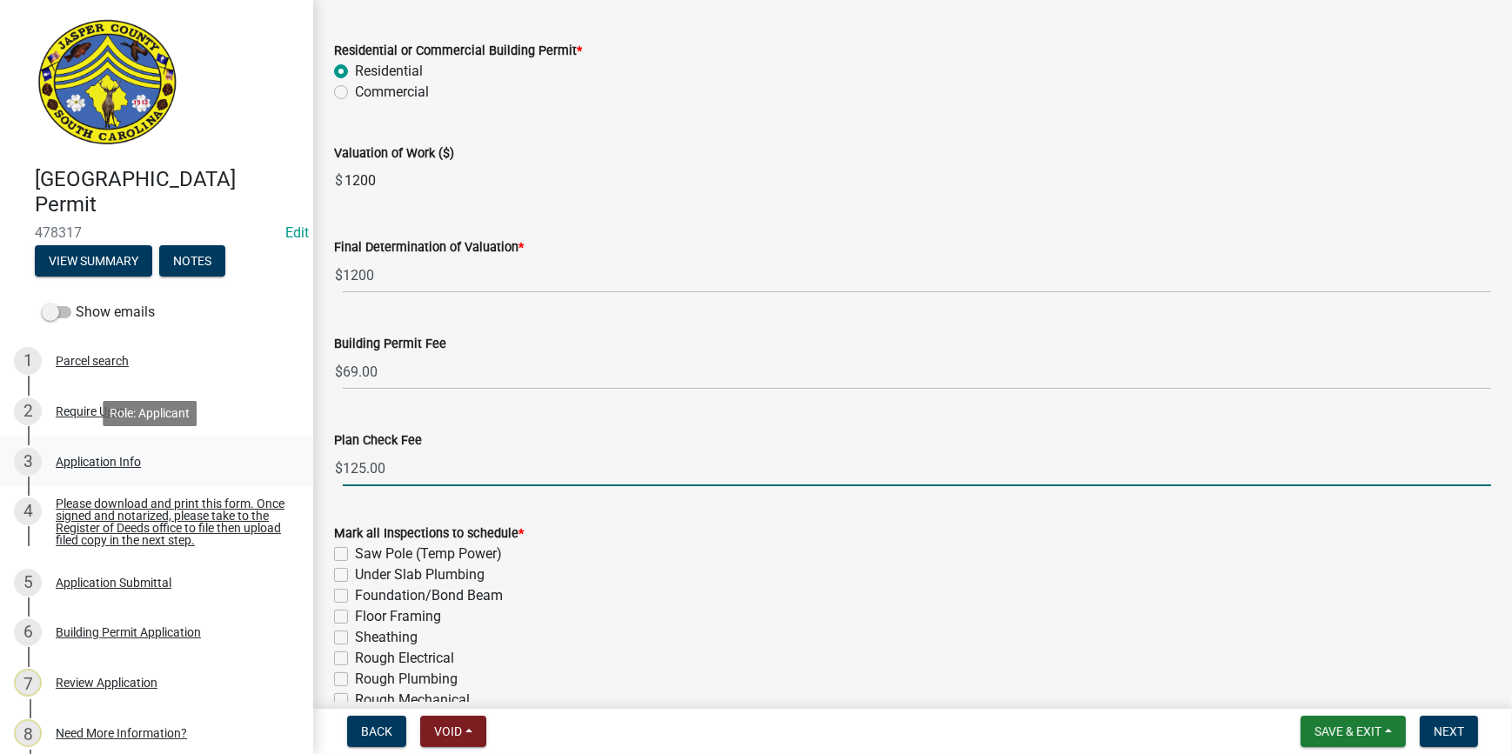
drag, startPoint x: 425, startPoint y: 460, endPoint x: 285, endPoint y: 465, distance: 140.1
click at [285, 465] on div "Jasper County Building Permit 478317 Edit View Summary Notes Show emails 1 Parc…" at bounding box center [756, 377] width 1512 height 754
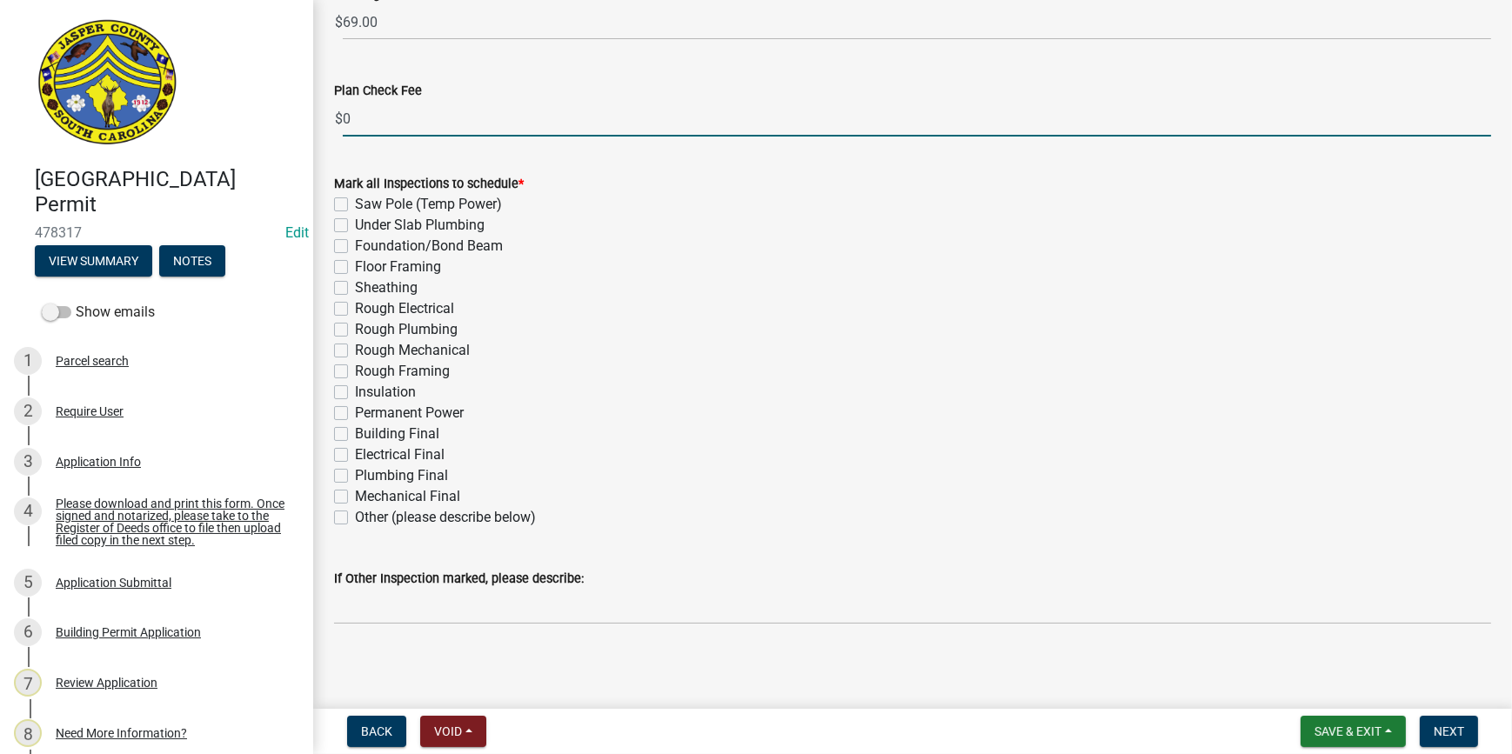
scroll to position [432, 0]
type input "0"
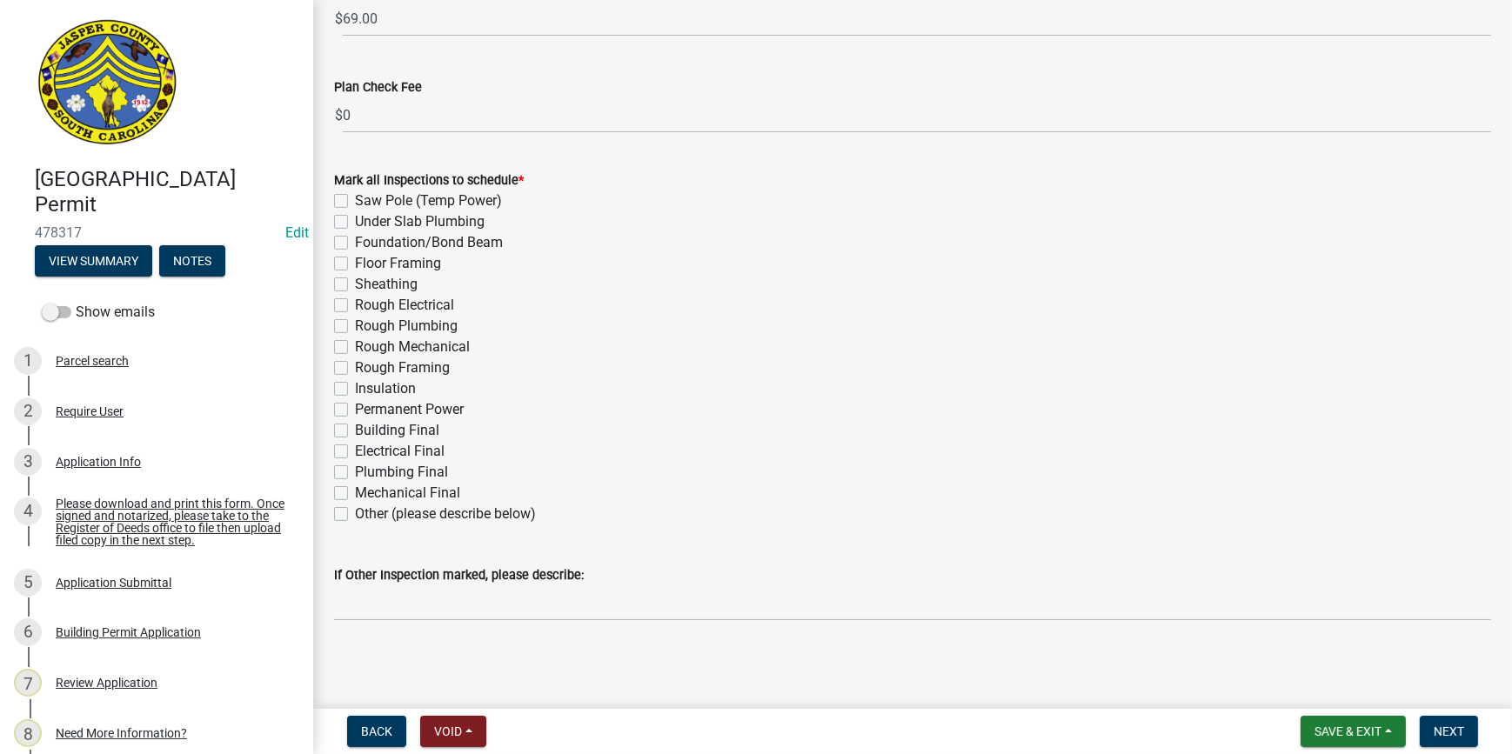
click at [355, 505] on label "Other (please describe below)" at bounding box center [445, 514] width 181 height 21
click at [355, 505] on input "Other (please describe below)" at bounding box center [360, 509] width 11 height 11
checkbox input "true"
checkbox input "false"
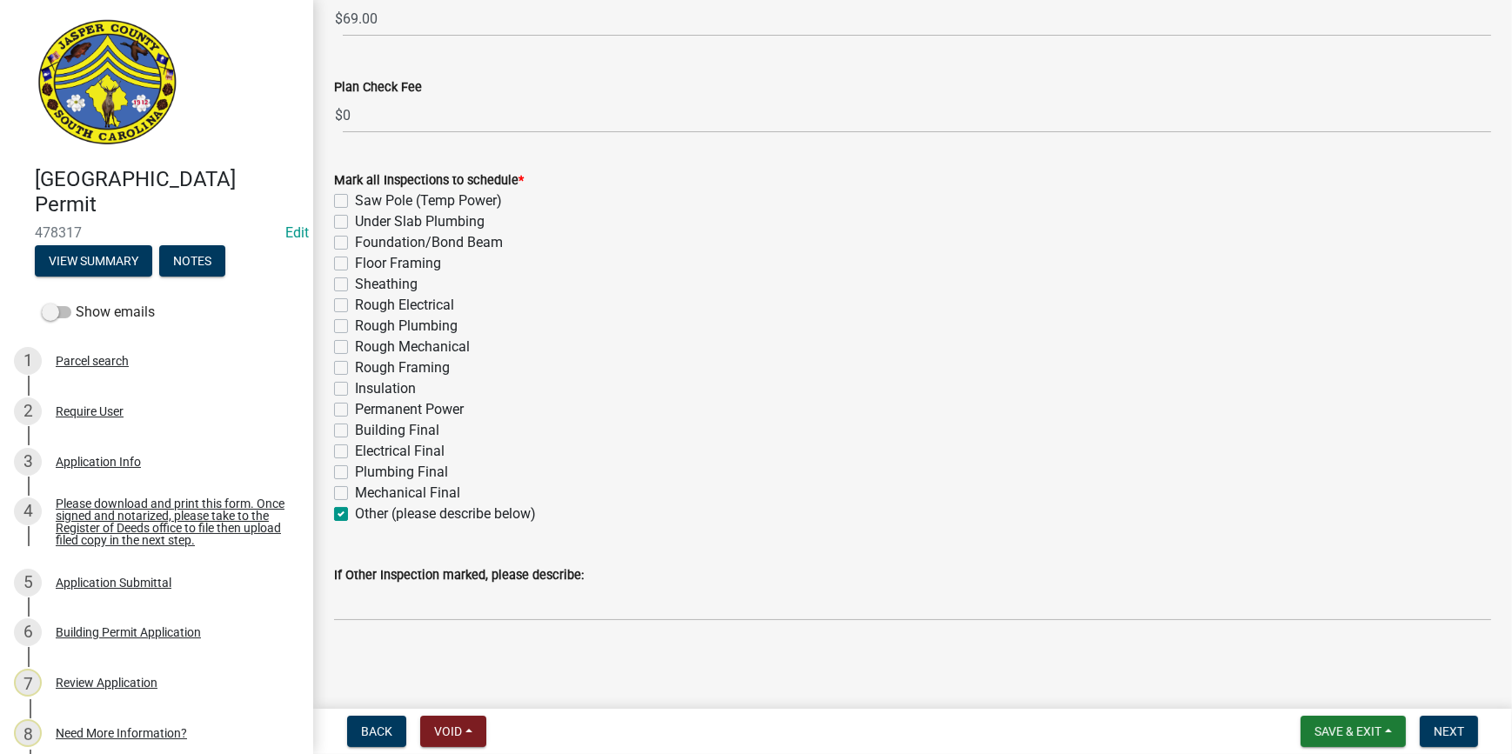
checkbox input "false"
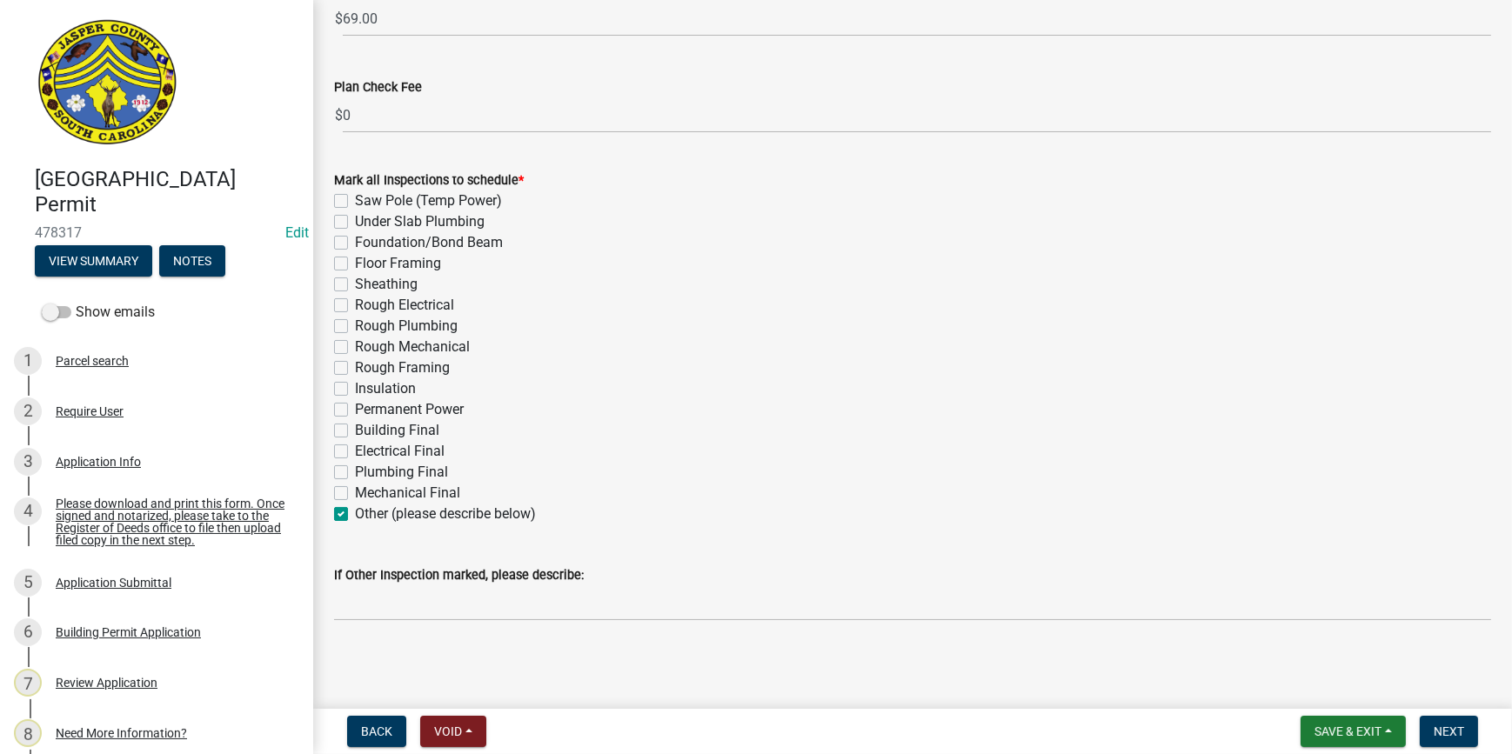
checkbox input "false"
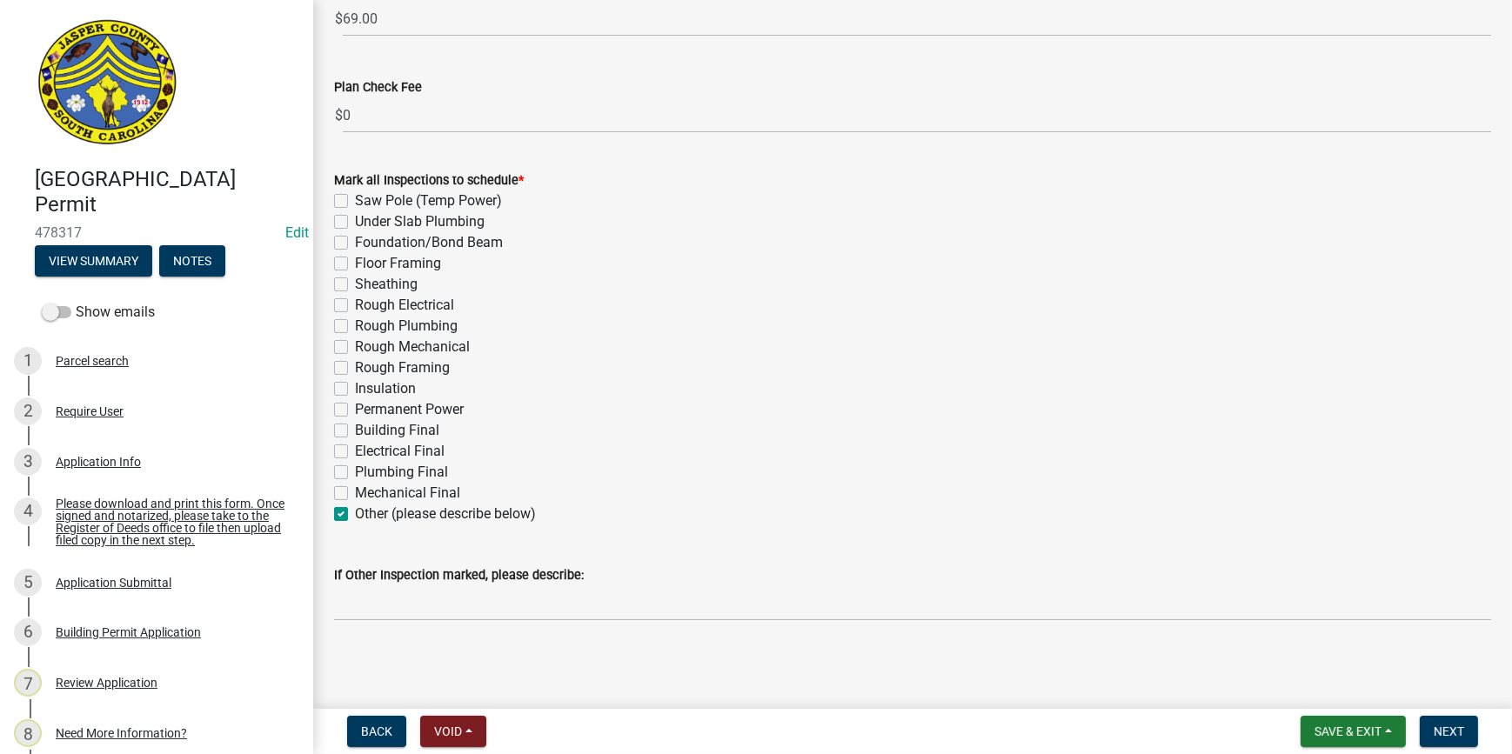
checkbox input "false"
checkbox input "true"
click at [1464, 736] on button "Next" at bounding box center [1449, 731] width 58 height 31
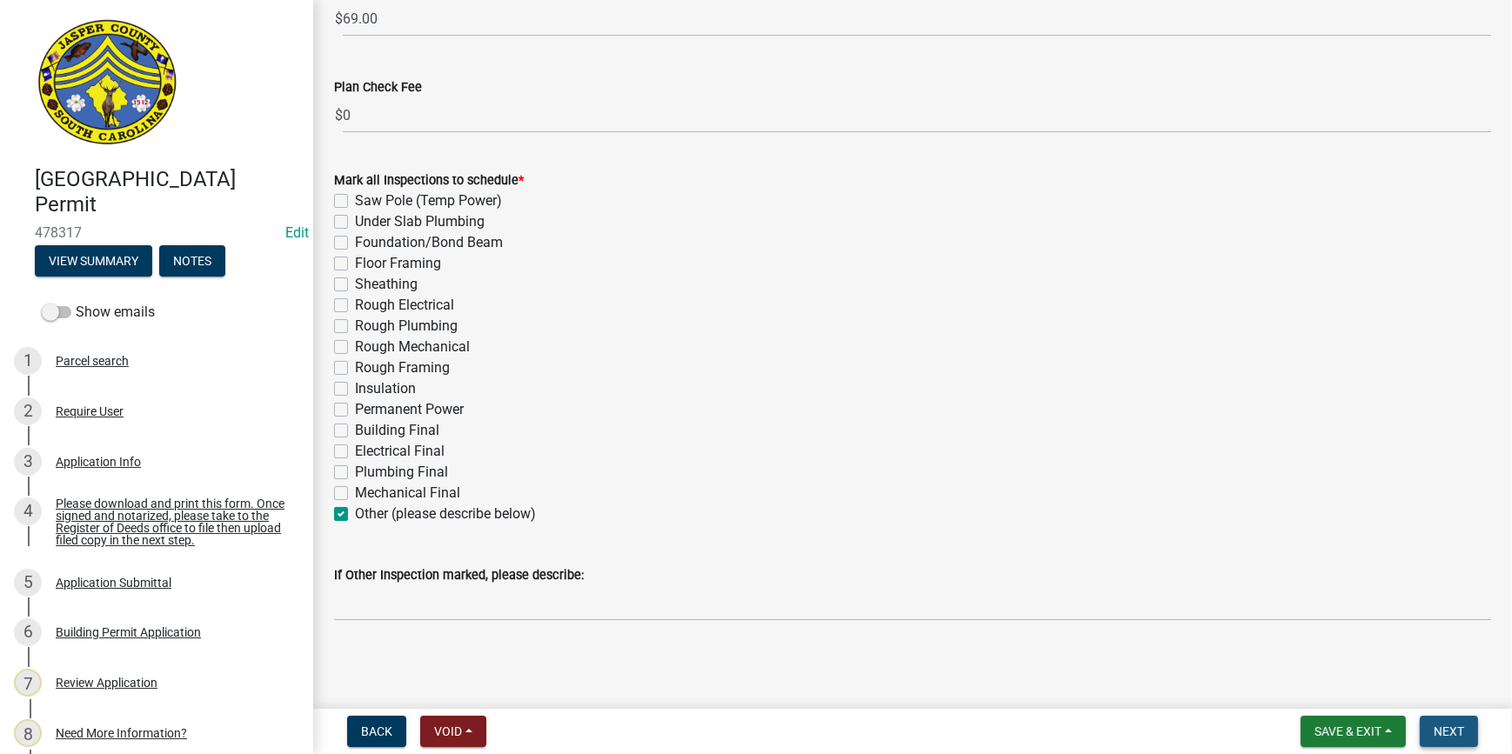
scroll to position [0, 0]
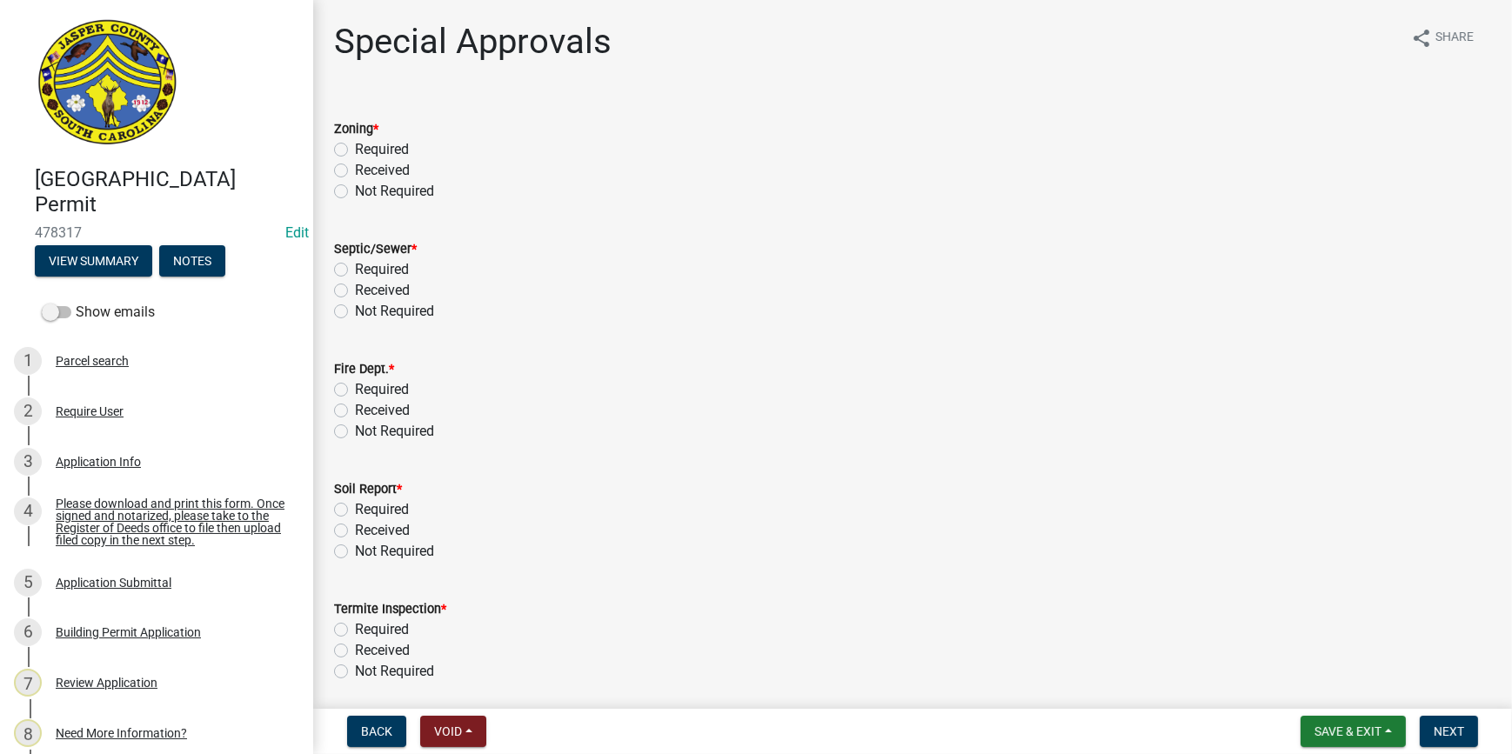
click at [355, 191] on label "Not Required" at bounding box center [394, 191] width 79 height 21
click at [355, 191] on input "Not Required" at bounding box center [360, 186] width 11 height 11
radio input "true"
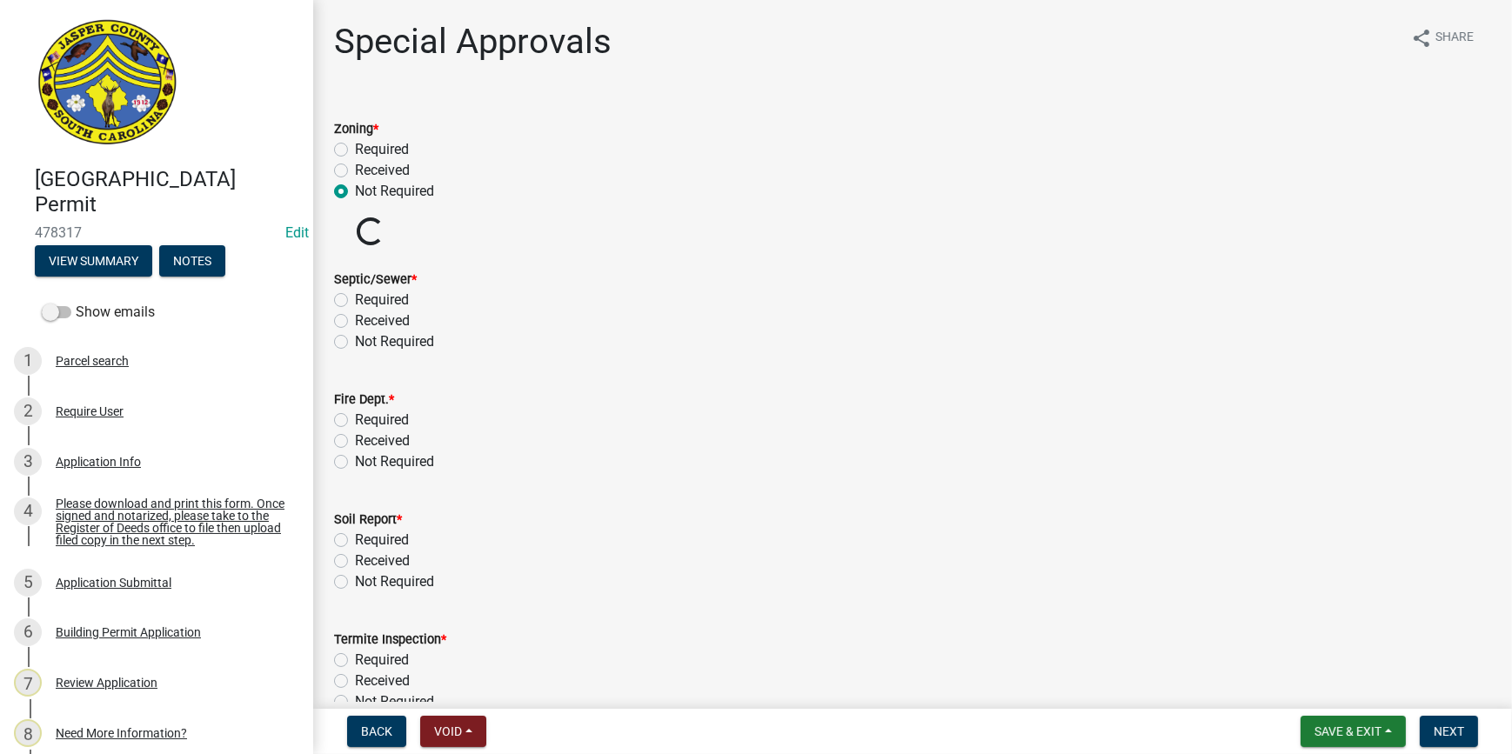
click at [355, 345] on label "Not Required" at bounding box center [394, 341] width 79 height 21
click at [355, 343] on input "Not Required" at bounding box center [360, 336] width 11 height 11
radio input "true"
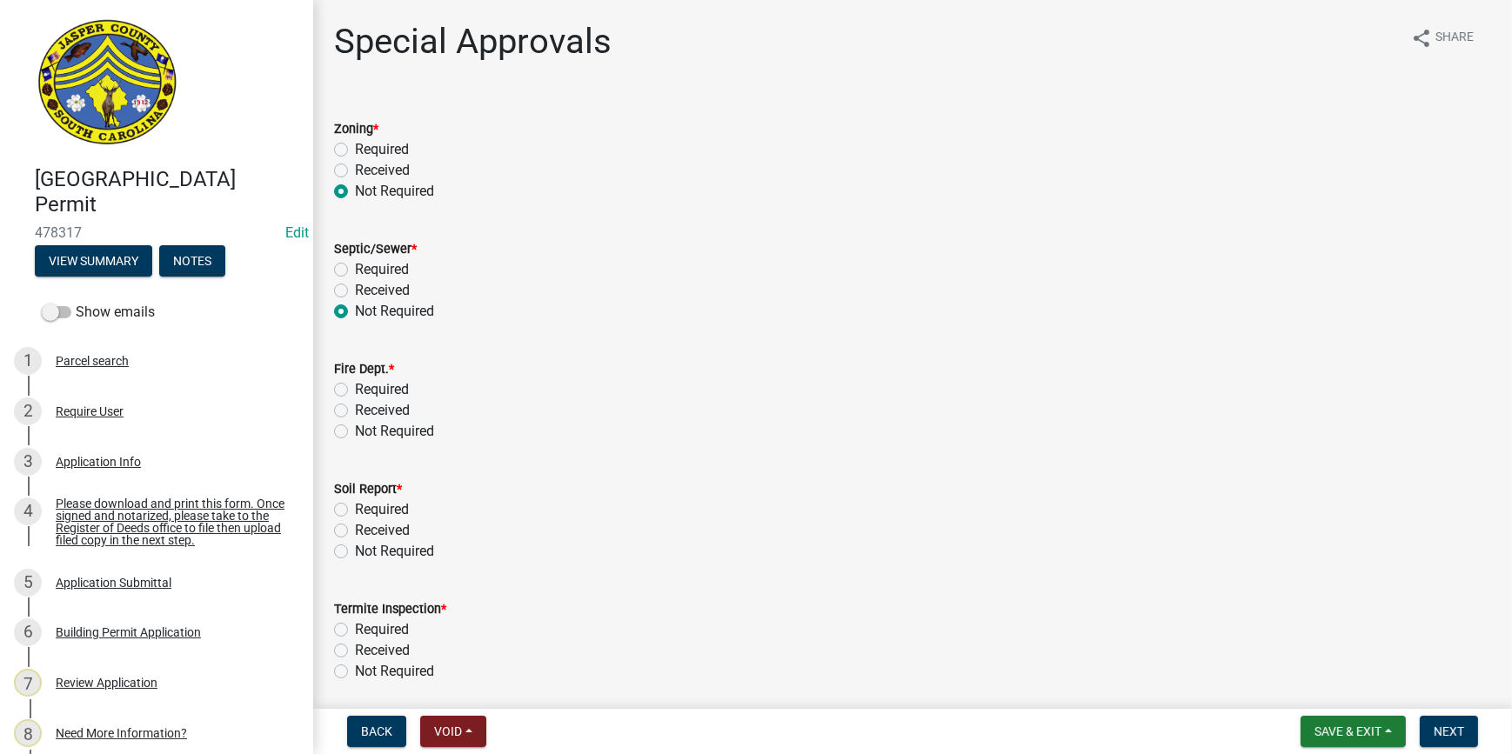
click at [355, 432] on label "Not Required" at bounding box center [394, 431] width 79 height 21
click at [355, 432] on input "Not Required" at bounding box center [360, 426] width 11 height 11
radio input "true"
click at [355, 548] on label "Not Required" at bounding box center [394, 551] width 79 height 21
click at [355, 548] on input "Not Required" at bounding box center [360, 546] width 11 height 11
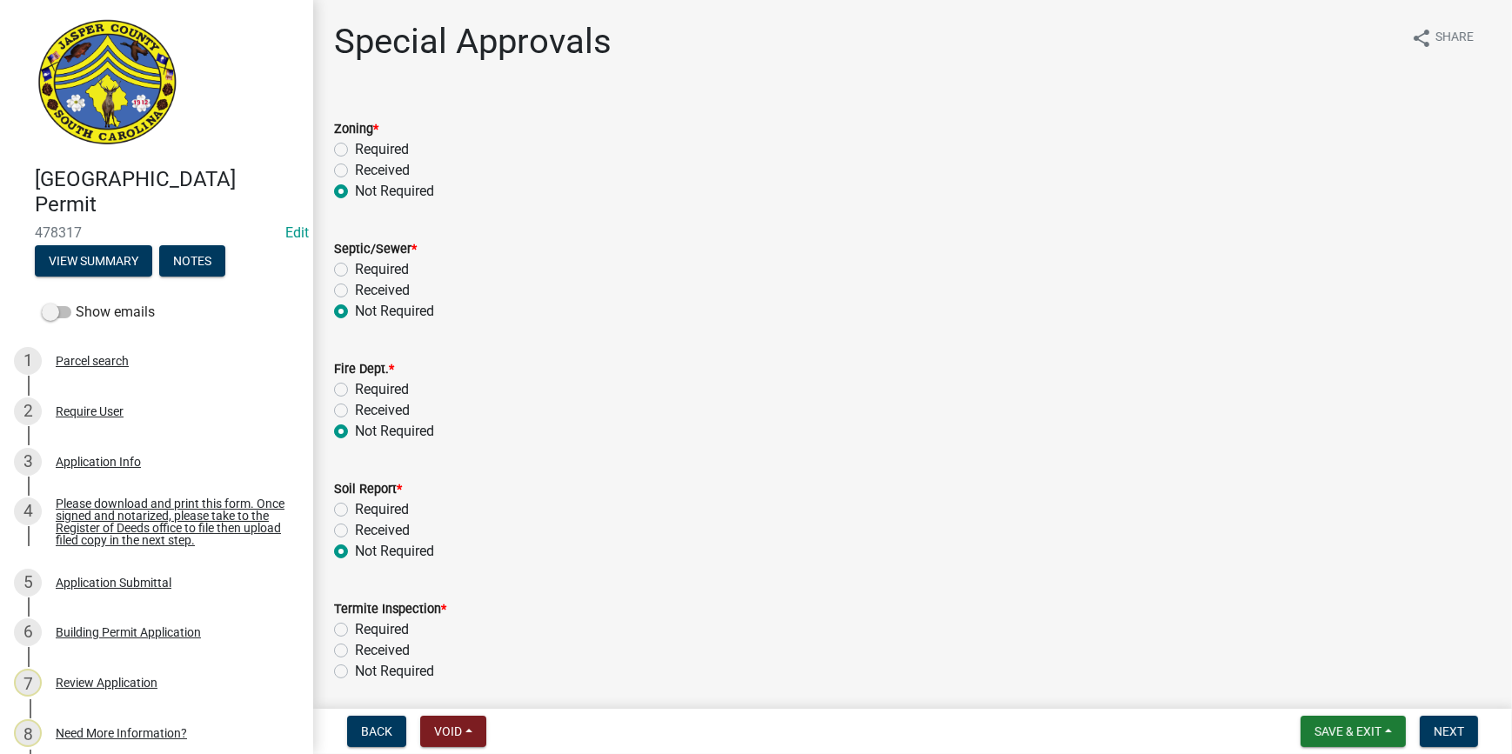
radio input "true"
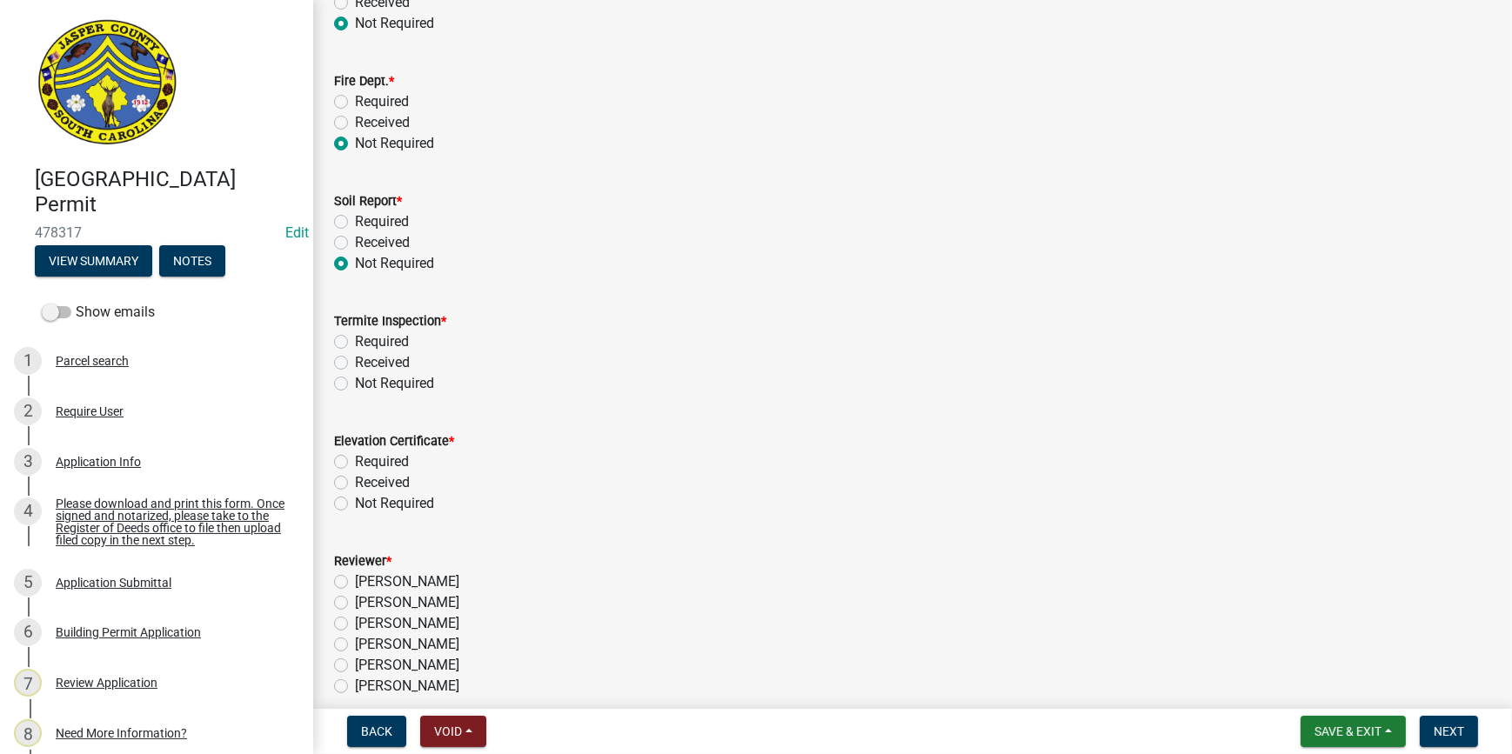
scroll to position [316, 0]
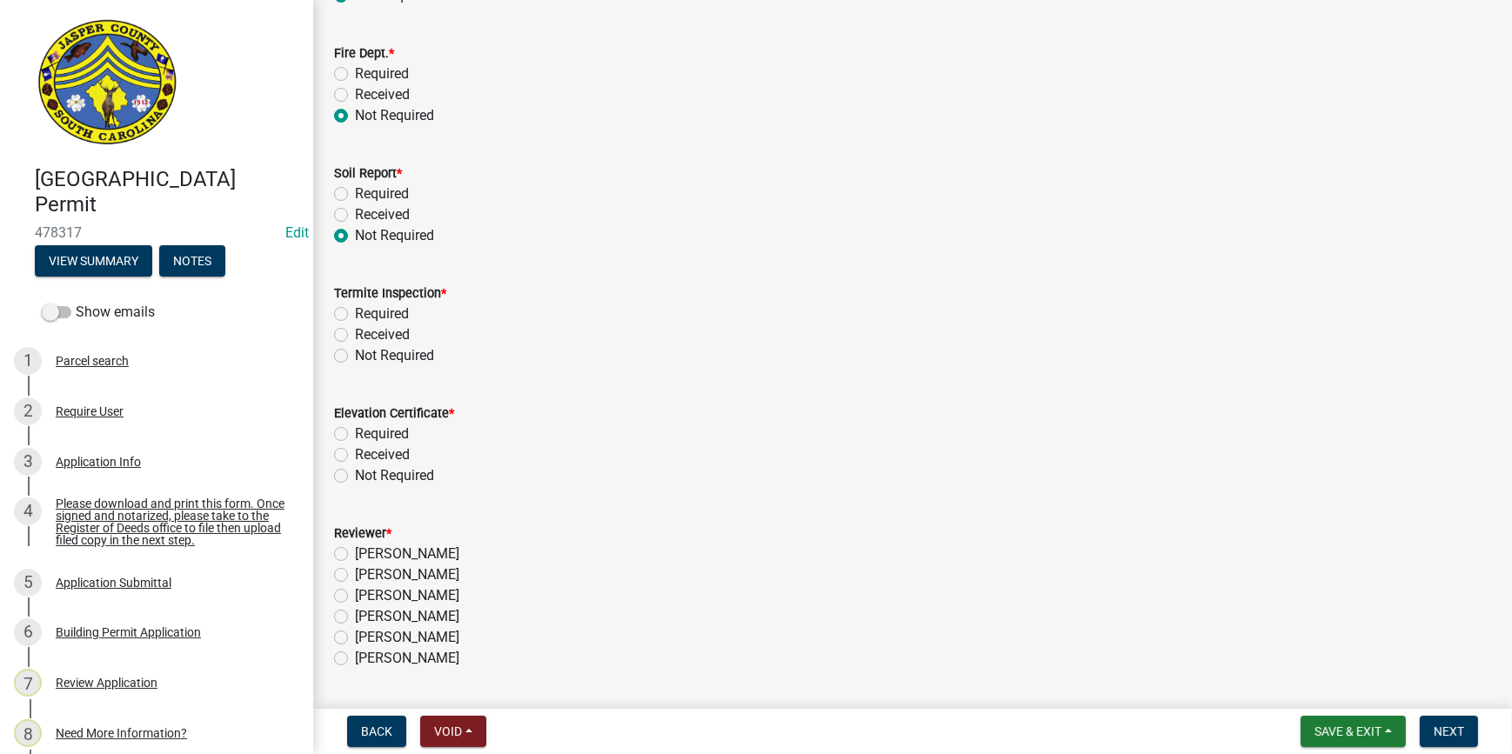
click at [355, 350] on label "Not Required" at bounding box center [394, 355] width 79 height 21
click at [355, 350] on input "Not Required" at bounding box center [360, 350] width 11 height 11
radio input "true"
click at [355, 472] on label "Not Required" at bounding box center [394, 475] width 79 height 21
click at [355, 472] on input "Not Required" at bounding box center [360, 470] width 11 height 11
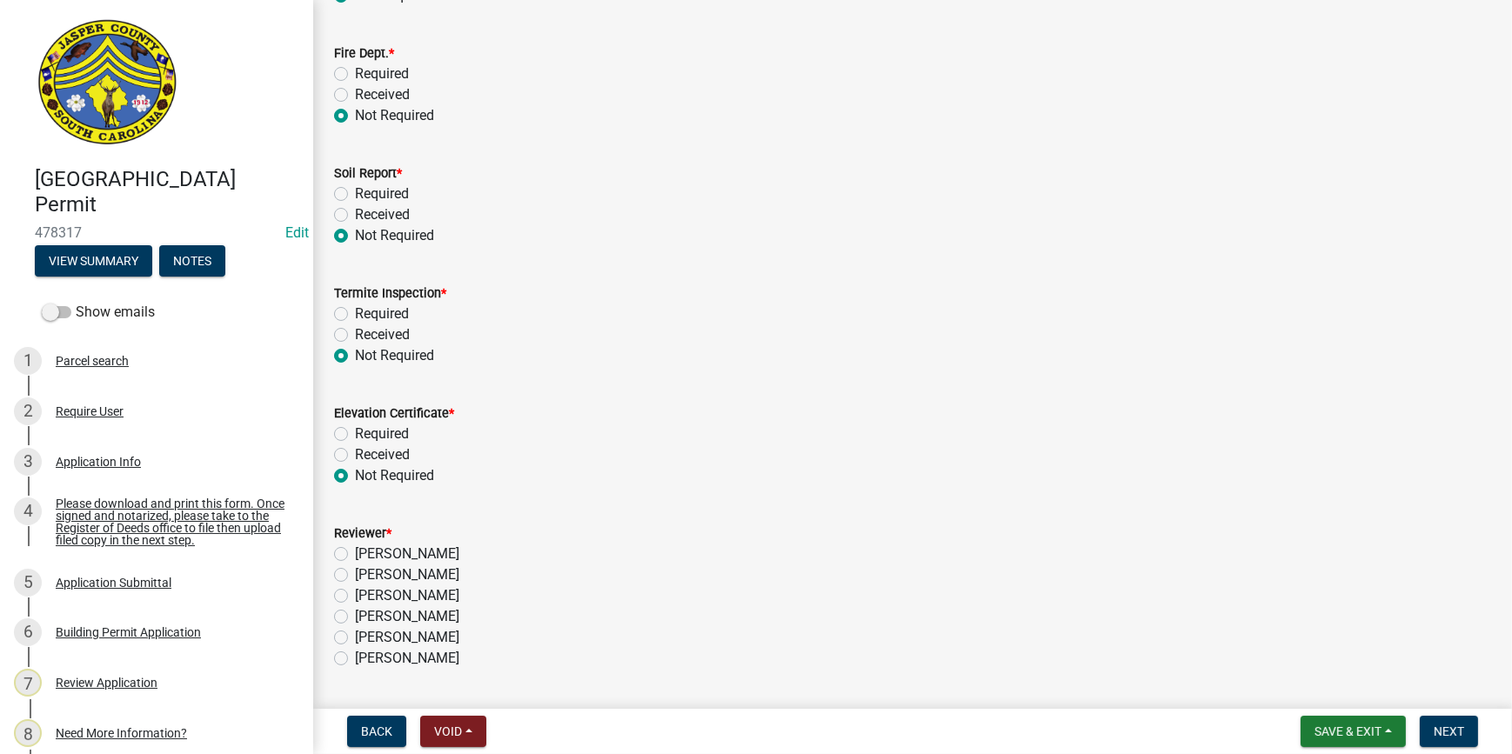
radio input "true"
click at [355, 611] on label "Ciara Chapman" at bounding box center [407, 616] width 104 height 21
click at [355, 611] on input "Ciara Chapman" at bounding box center [360, 611] width 11 height 11
radio input "true"
click at [1444, 732] on span "Next" at bounding box center [1449, 732] width 30 height 14
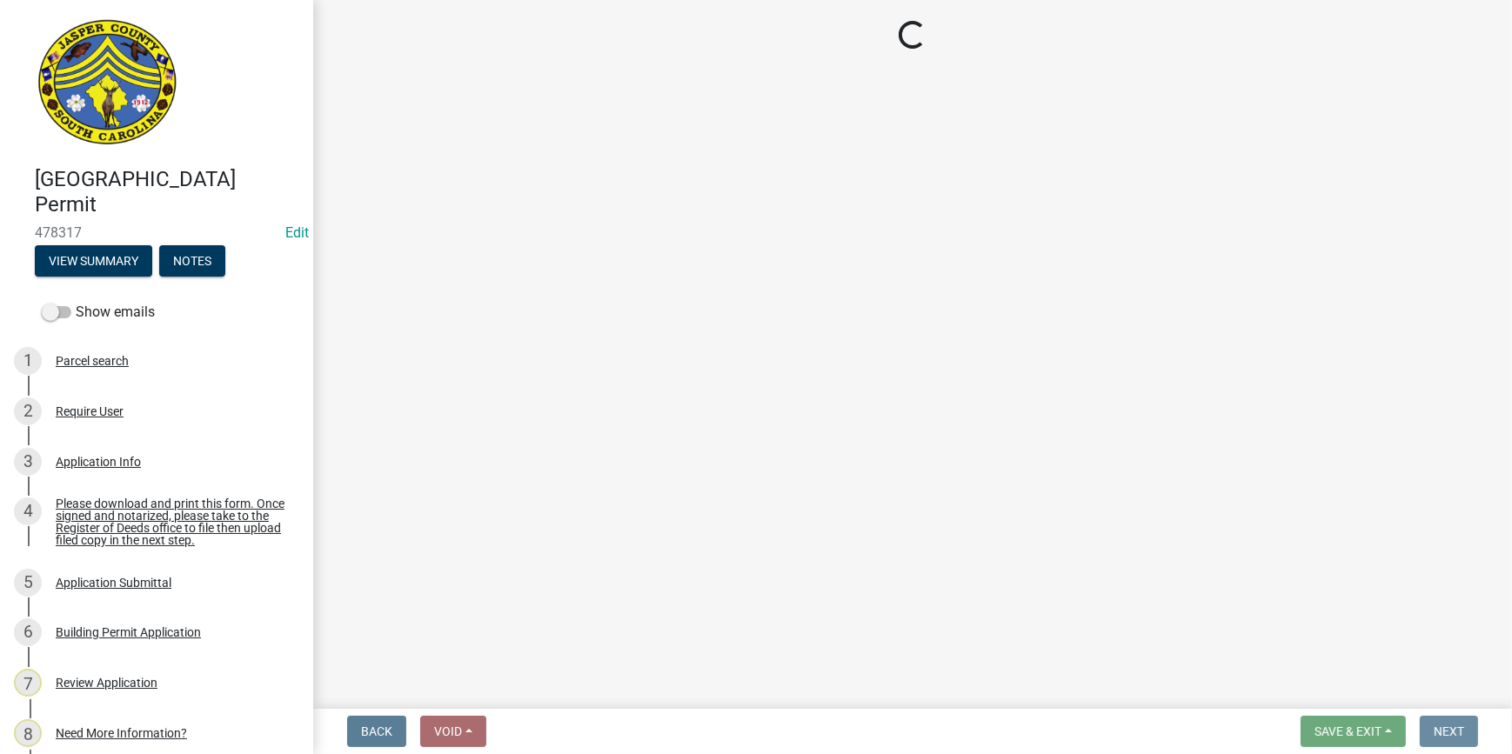
scroll to position [0, 0]
select select "3: 3"
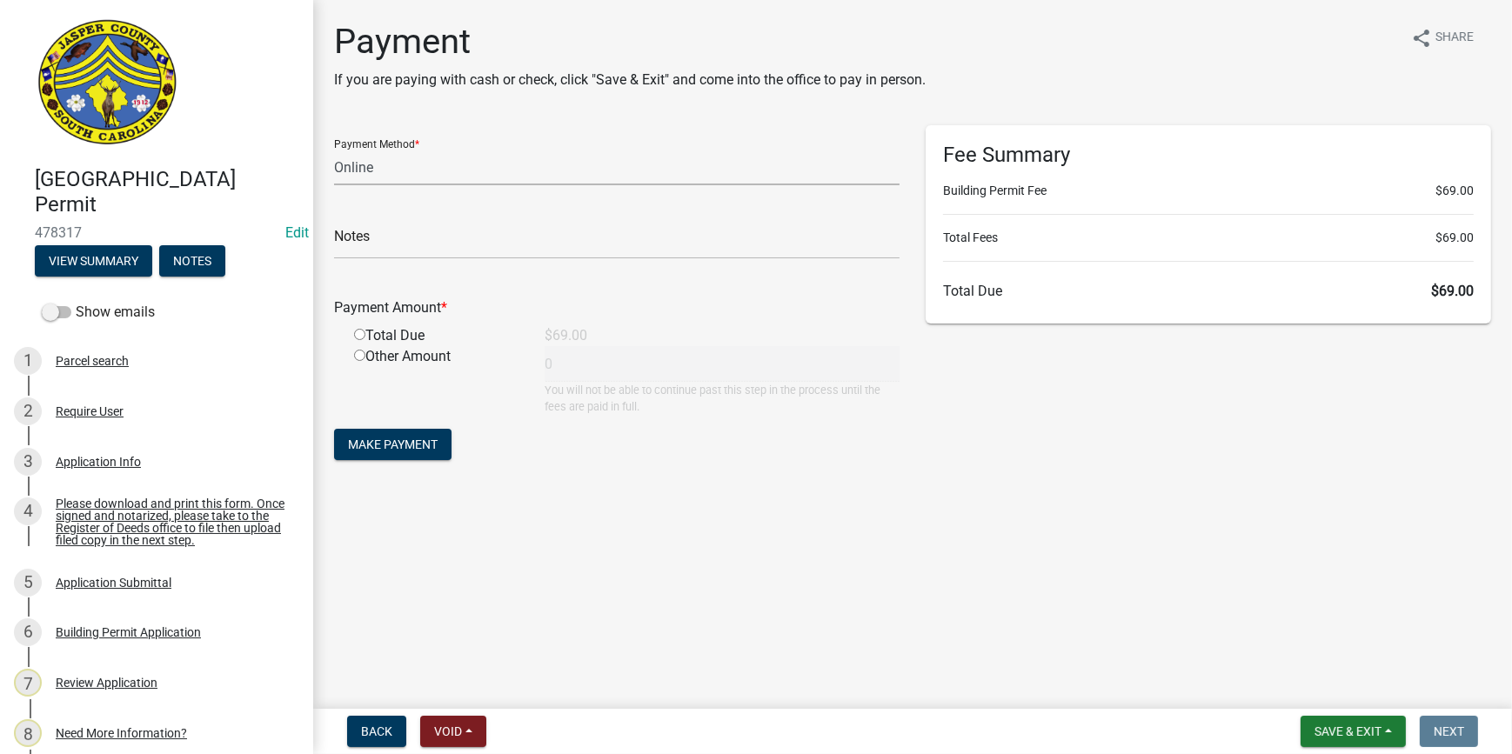
click at [404, 180] on select "Credit Card POS Check Cash Online" at bounding box center [617, 168] width 566 height 36
click at [1001, 445] on div "Fee Summary Building Permit Fee $69.00 Total Fees $69.00 Total Due $69.00" at bounding box center [1209, 302] width 592 height 355
click at [359, 339] on input "radio" at bounding box center [359, 334] width 11 height 11
radio input "true"
type input "69"
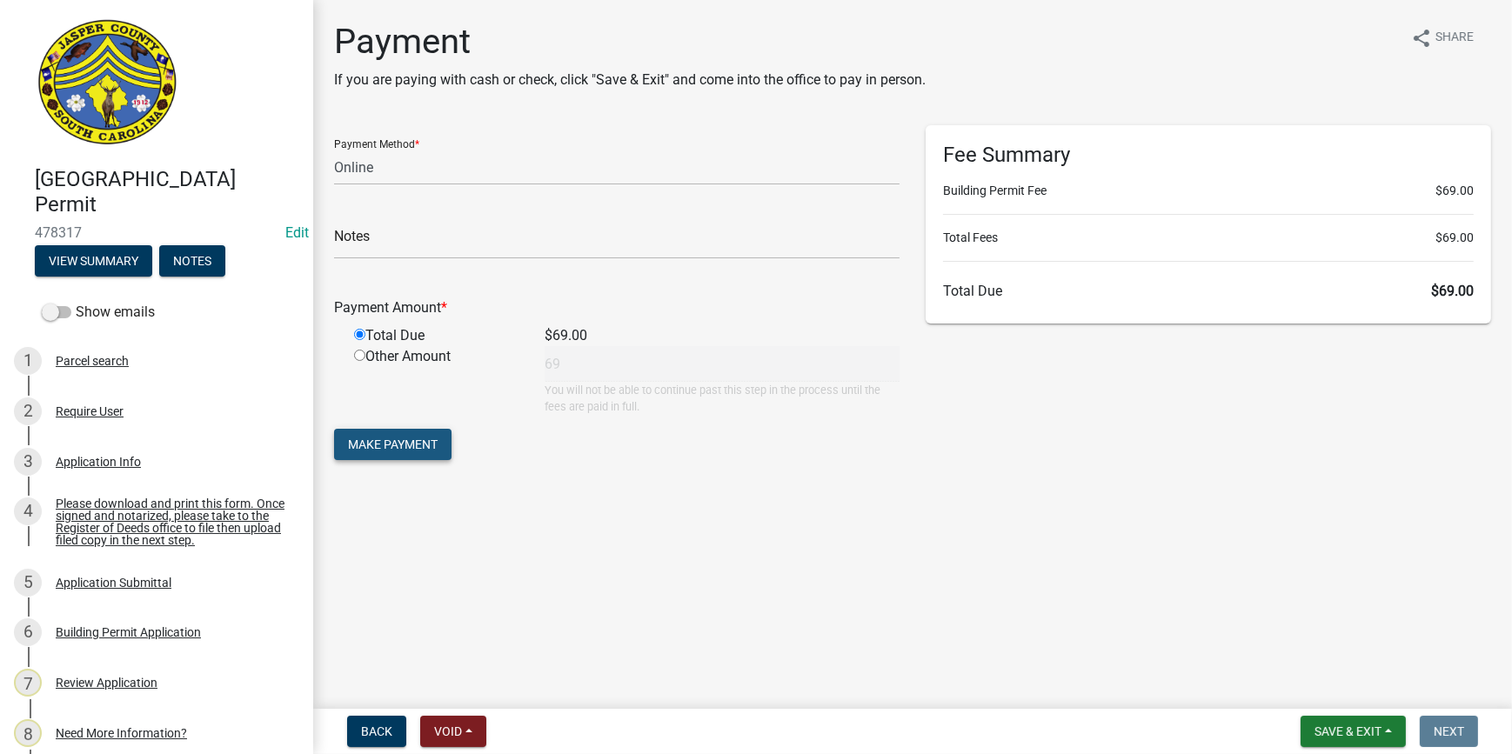
click at [405, 459] on button "Make Payment" at bounding box center [392, 444] width 117 height 31
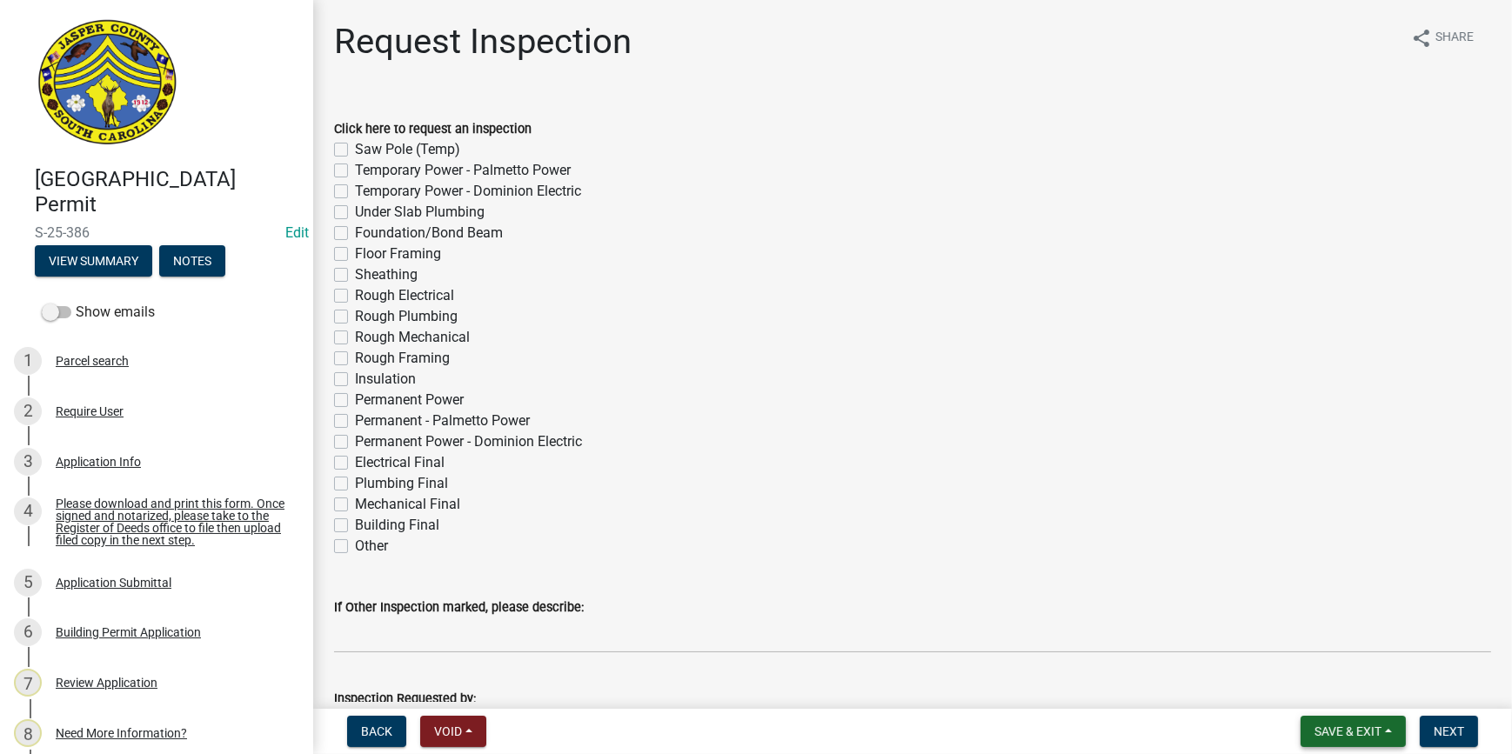
click at [1329, 742] on button "Save & Exit" at bounding box center [1353, 731] width 105 height 31
click at [1308, 679] on button "Save & Exit" at bounding box center [1336, 687] width 139 height 42
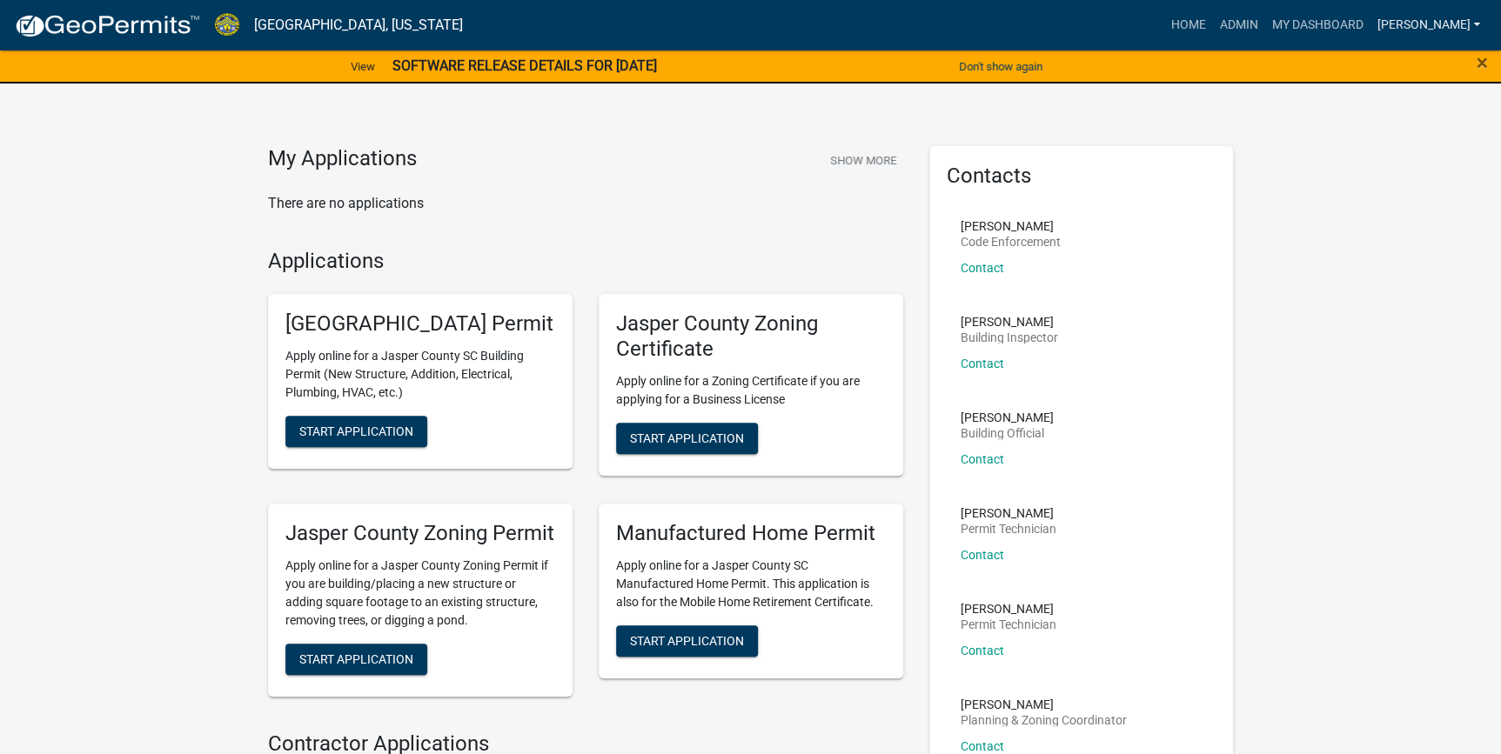
click at [1444, 23] on link "[PERSON_NAME]" at bounding box center [1427, 25] width 117 height 33
click at [1394, 165] on link "Logout" at bounding box center [1417, 170] width 139 height 42
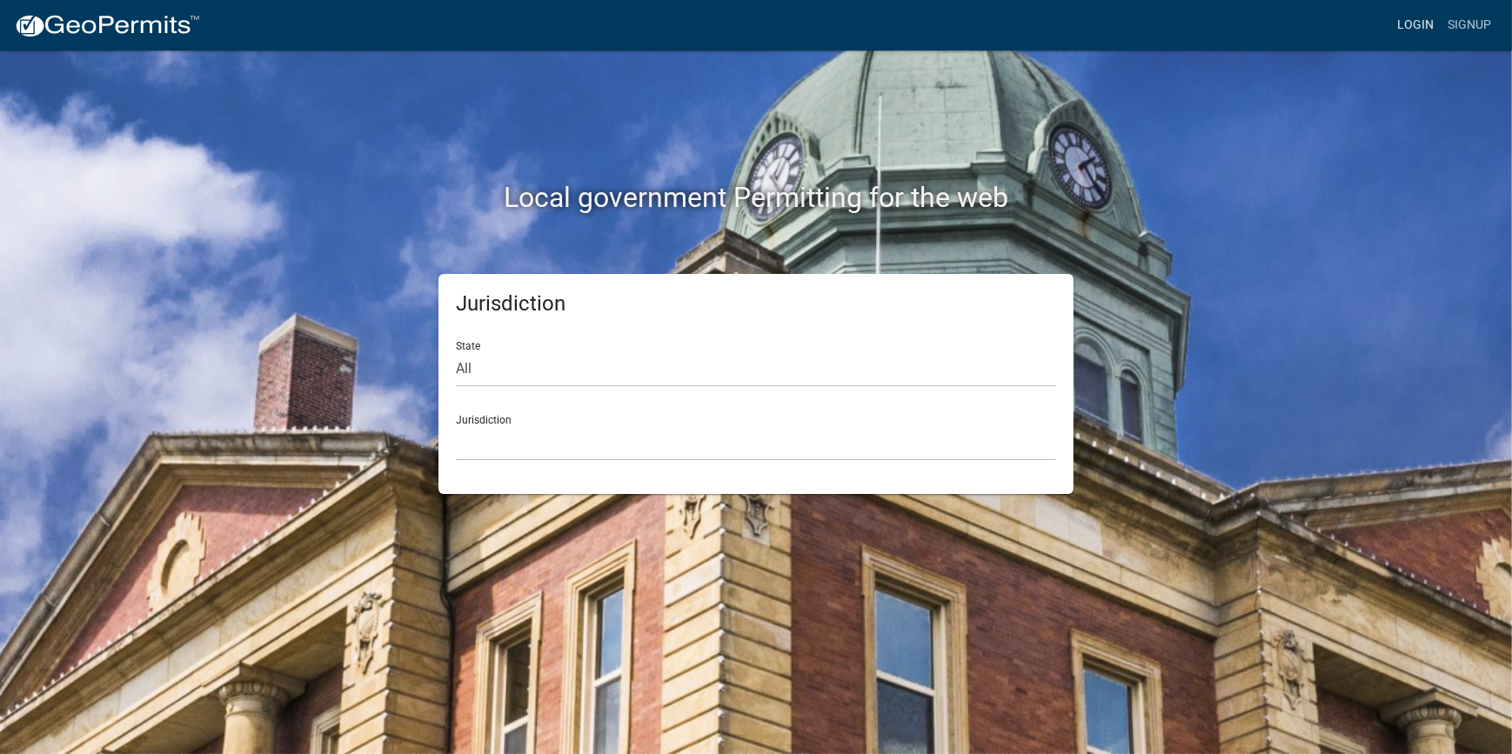
click at [1415, 22] on link "Login" at bounding box center [1415, 25] width 50 height 33
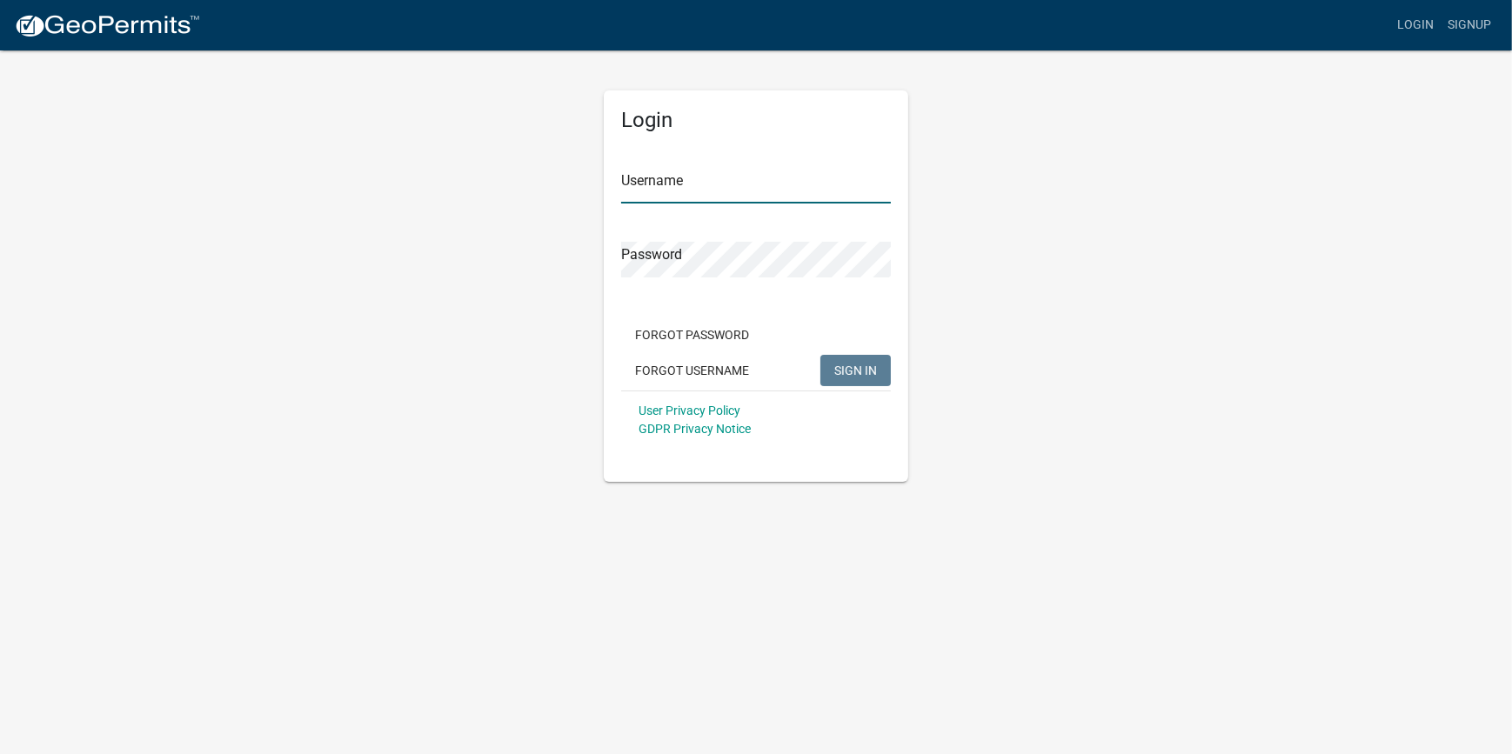
click at [680, 171] on input "Username" at bounding box center [756, 186] width 270 height 36
type input "tbeckham14"
click at [820, 355] on button "SIGN IN" at bounding box center [855, 370] width 70 height 31
